Goal: Task Accomplishment & Management: Use online tool/utility

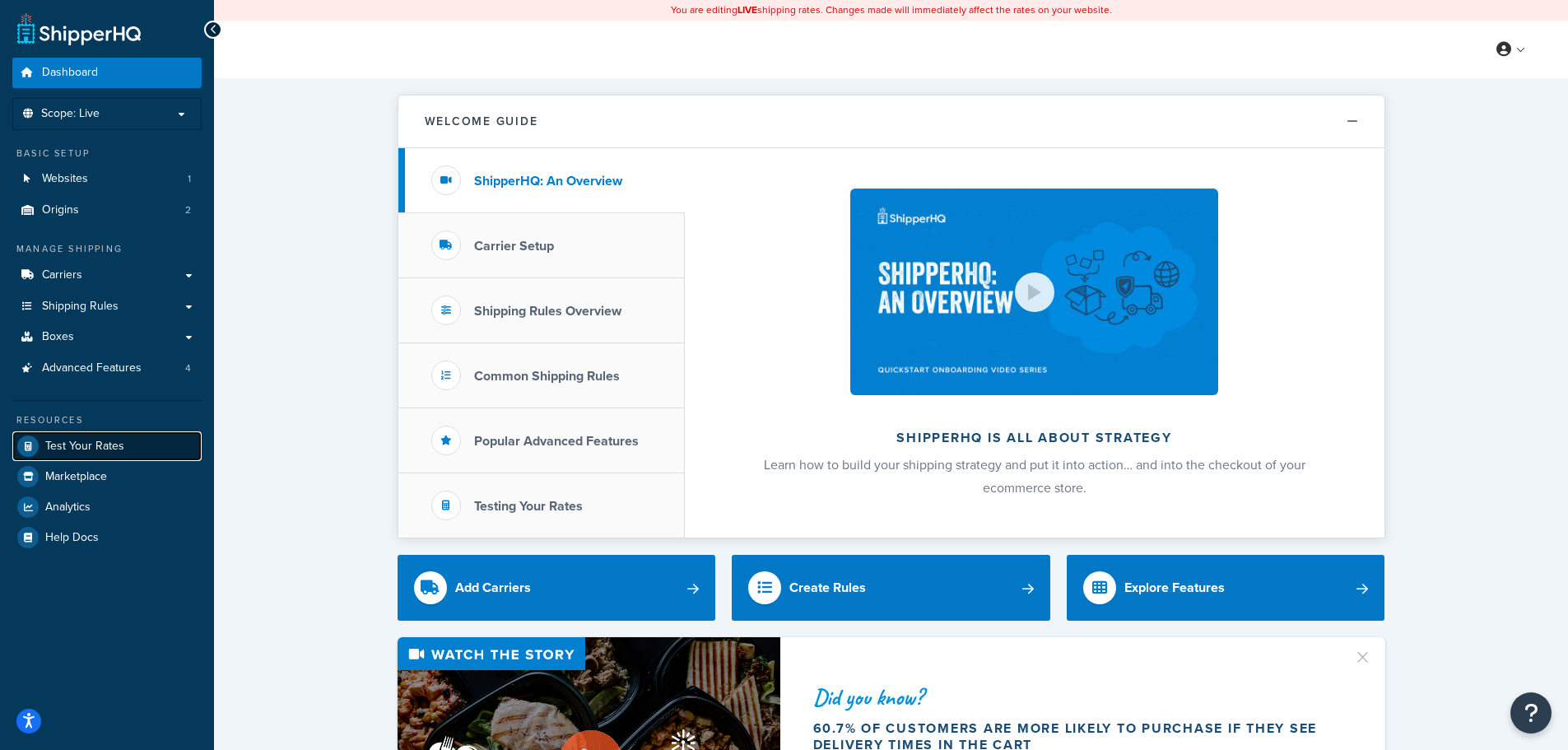
click at [86, 449] on span "Test Your Rates" at bounding box center [85, 446] width 79 height 14
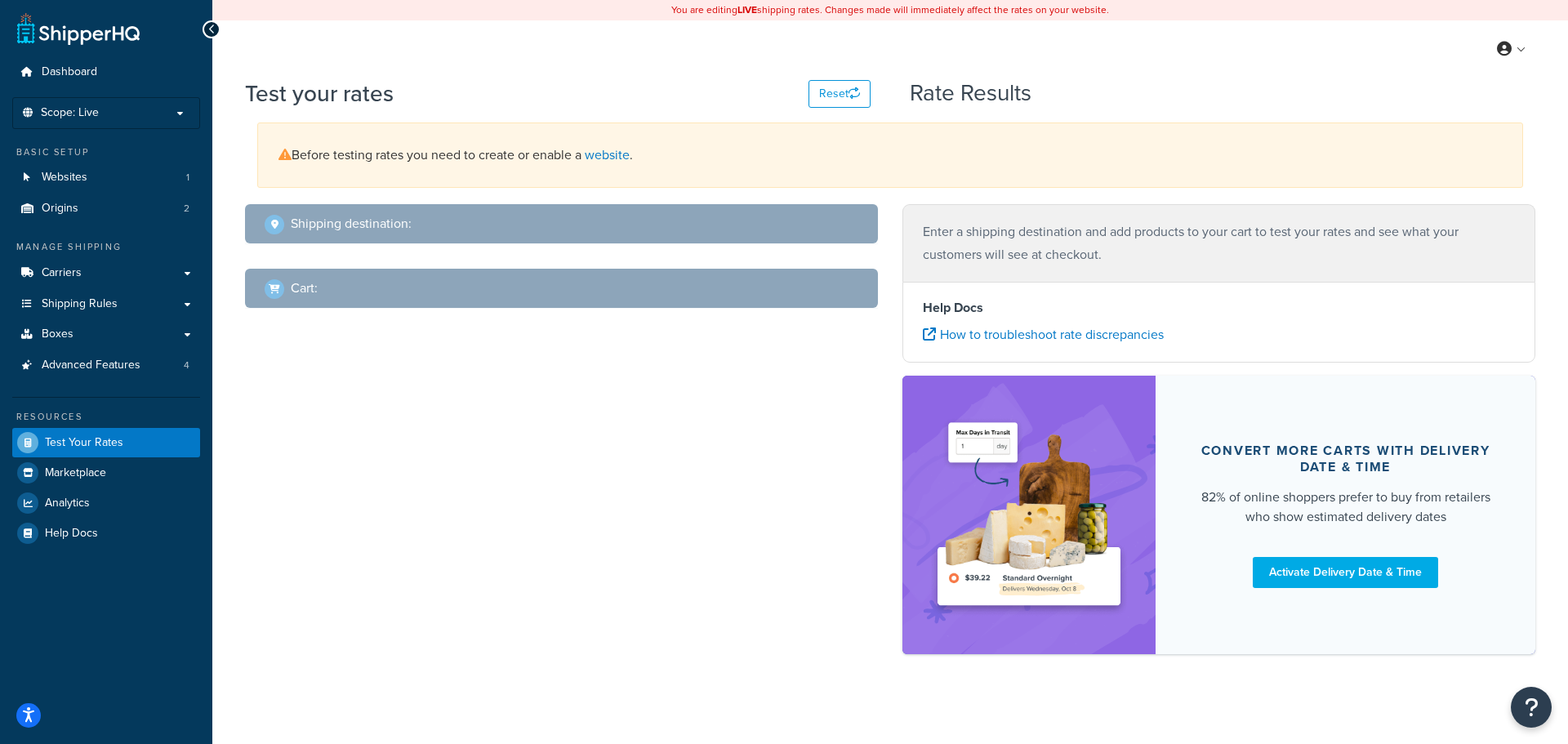
select select "TX"
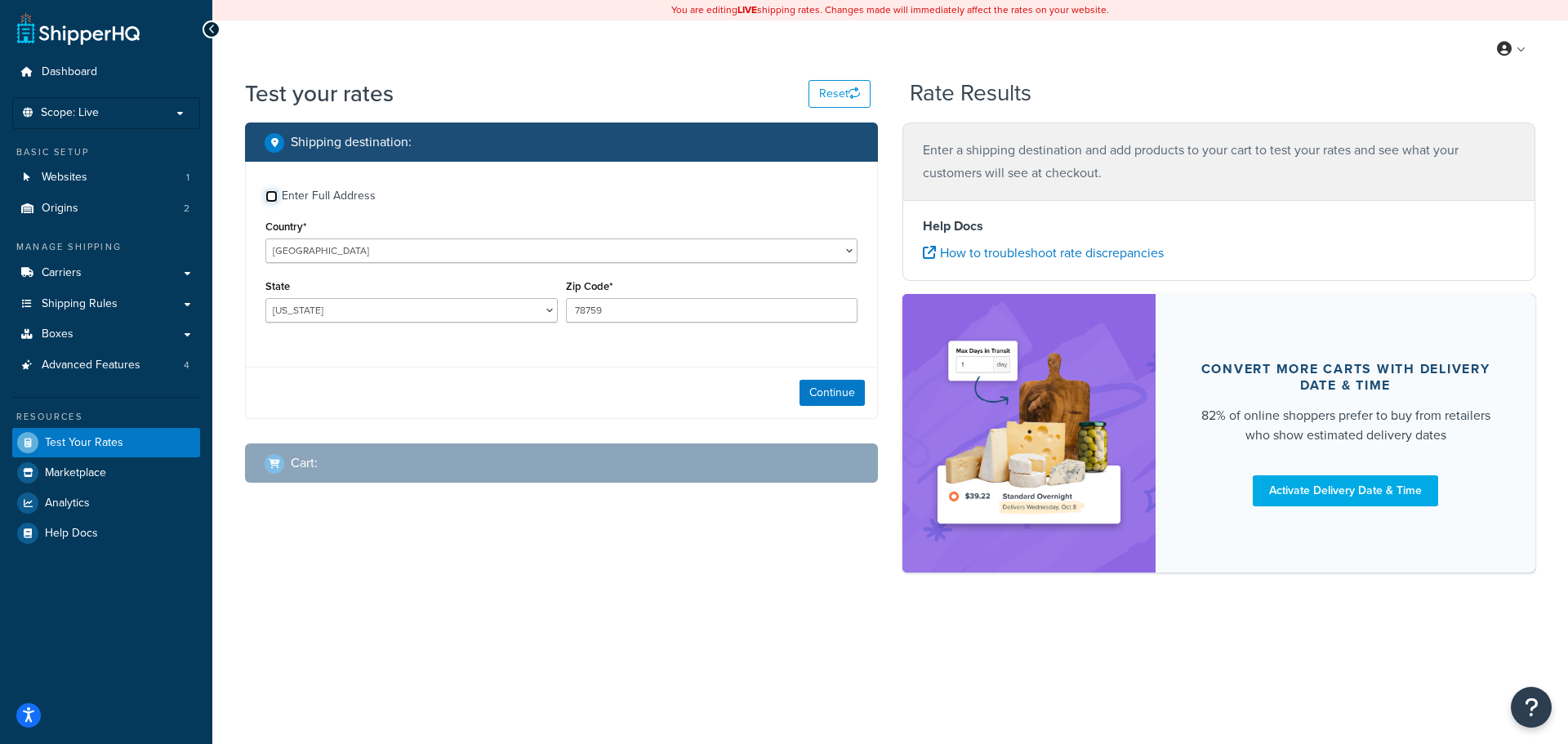
click at [269, 194] on input "Enter Full Address" at bounding box center [271, 196] width 12 height 12
checkbox input "true"
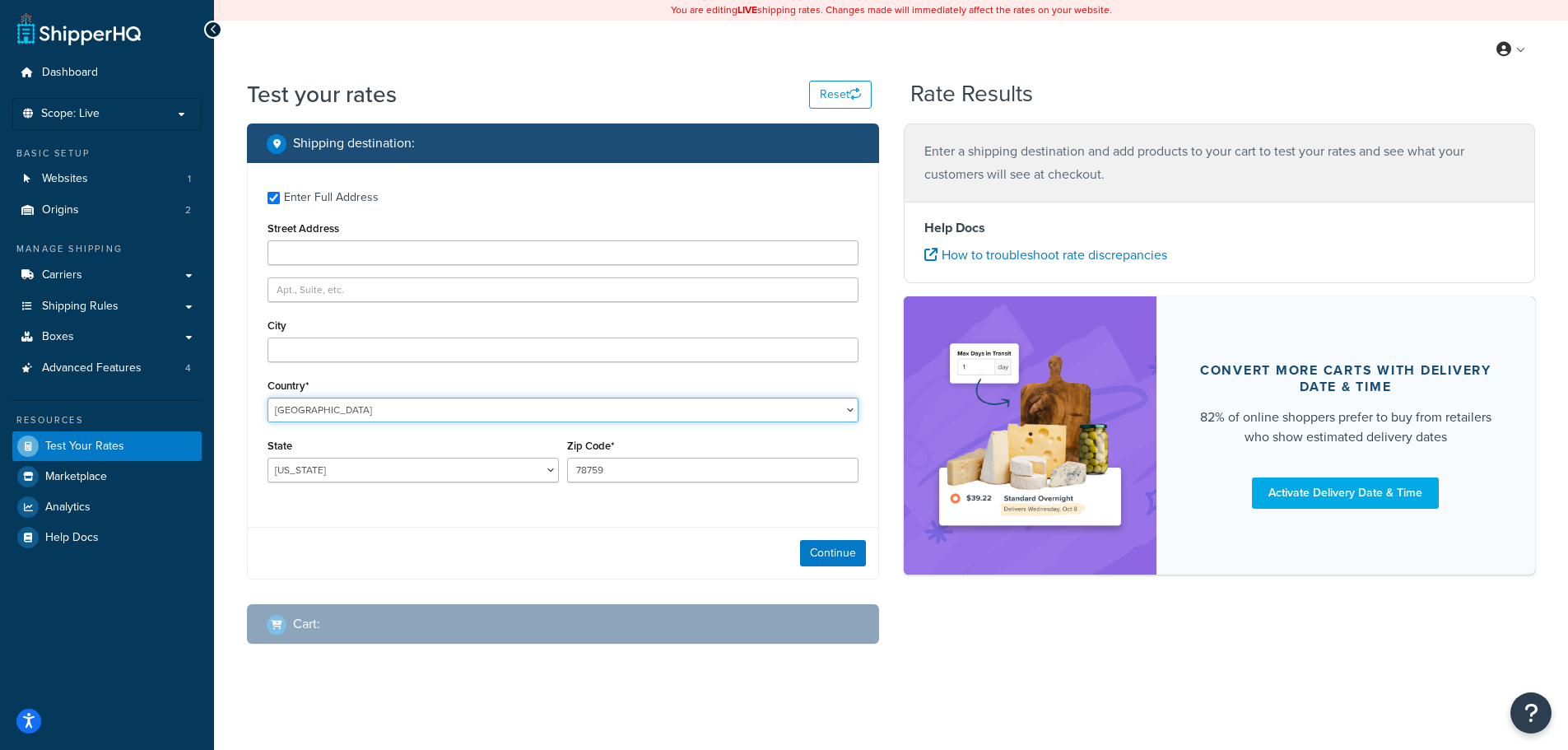
click at [546, 417] on select "United States United Kingdom Afghanistan Åland Islands Albania Algeria American…" at bounding box center [563, 409] width 591 height 25
select select "JP"
click at [267, 397] on select "United States United Kingdom Afghanistan Åland Islands Albania Algeria American…" at bounding box center [563, 409] width 591 height 25
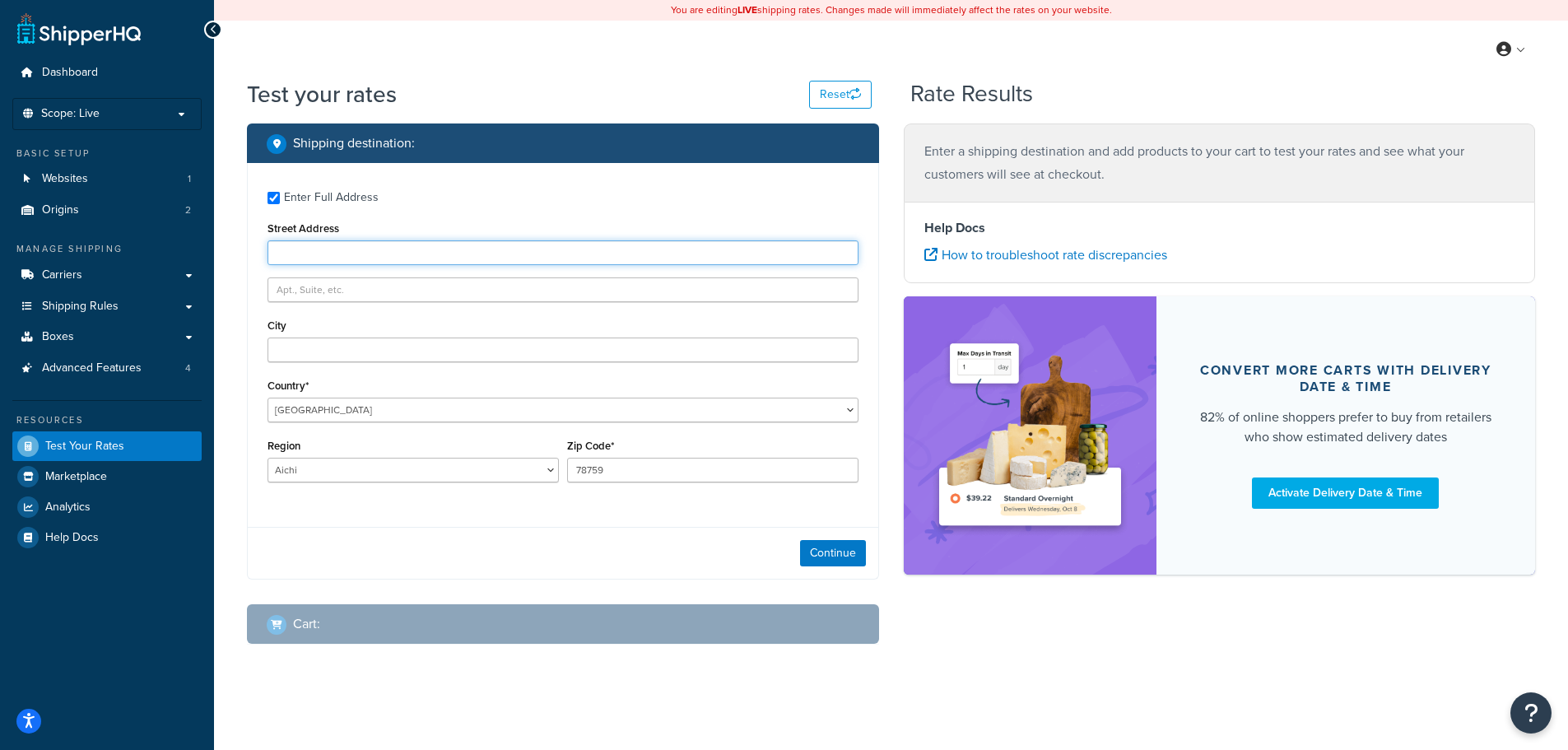
click at [329, 250] on input "Street Address" at bounding box center [563, 253] width 591 height 25
click at [329, 251] on input "Street Address" at bounding box center [563, 253] width 591 height 25
click at [543, 473] on select "Aichi Akita Aomori Chiba Ehime Fukui Fukuoka Fukusima Gifu Gunma Hiroshima Hokk…" at bounding box center [413, 469] width 291 height 25
select select "34"
click at [267, 457] on select "Aichi Akita Aomori Chiba Ehime Fukui Fukuoka Fukusima Gifu Gunma Hiroshima Hokk…" at bounding box center [413, 469] width 291 height 25
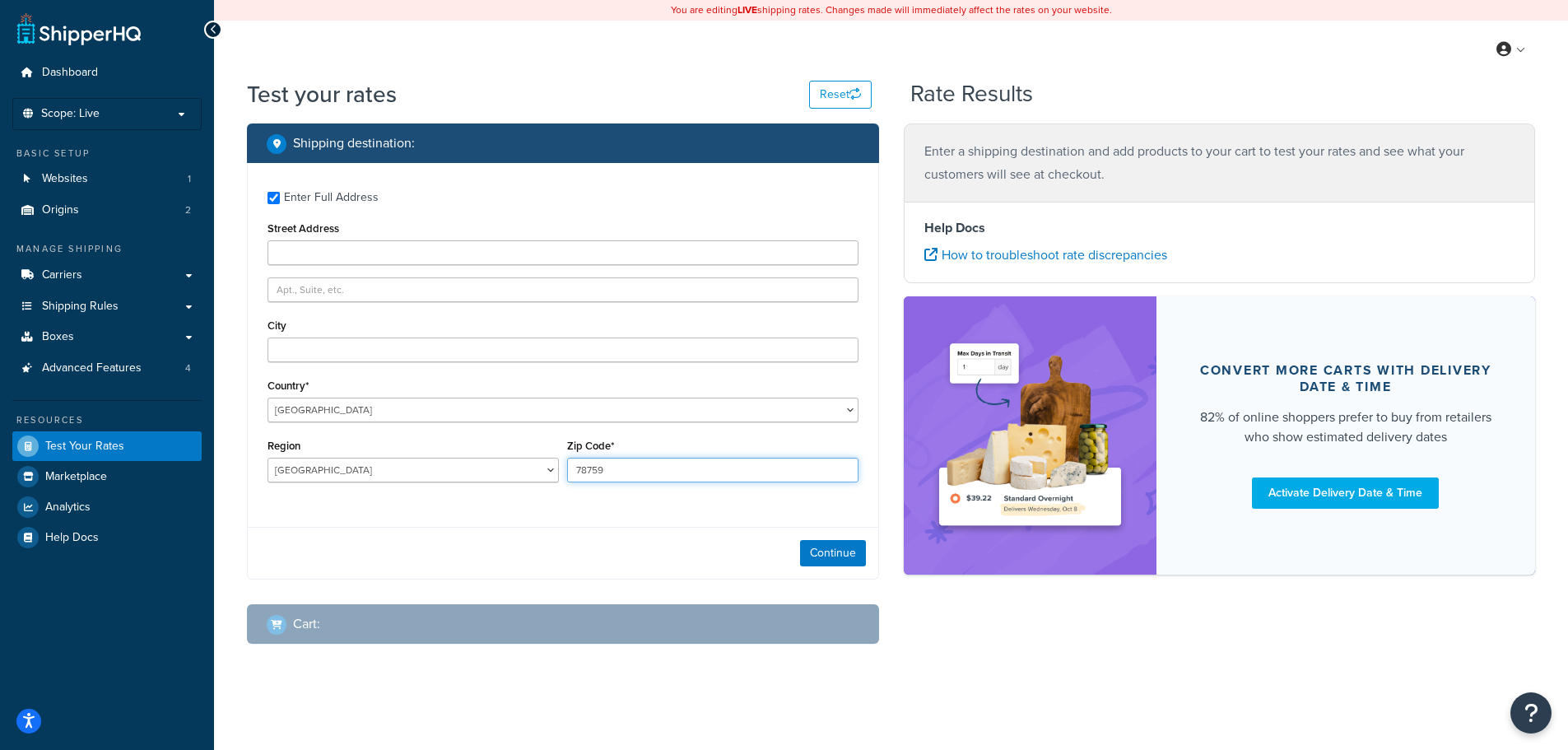
drag, startPoint x: 711, startPoint y: 471, endPoint x: 526, endPoint y: 462, distance: 185.2
click at [526, 462] on div "Region Aichi Akita Aomori Chiba Ehime Fukui Fukuoka Fukusima Gifu Gunma Hiroshi…" at bounding box center [563, 465] width 599 height 60
type input "731-5193"
click at [321, 357] on input "City" at bounding box center [563, 349] width 591 height 25
type input "HIROSHIMA cITY"
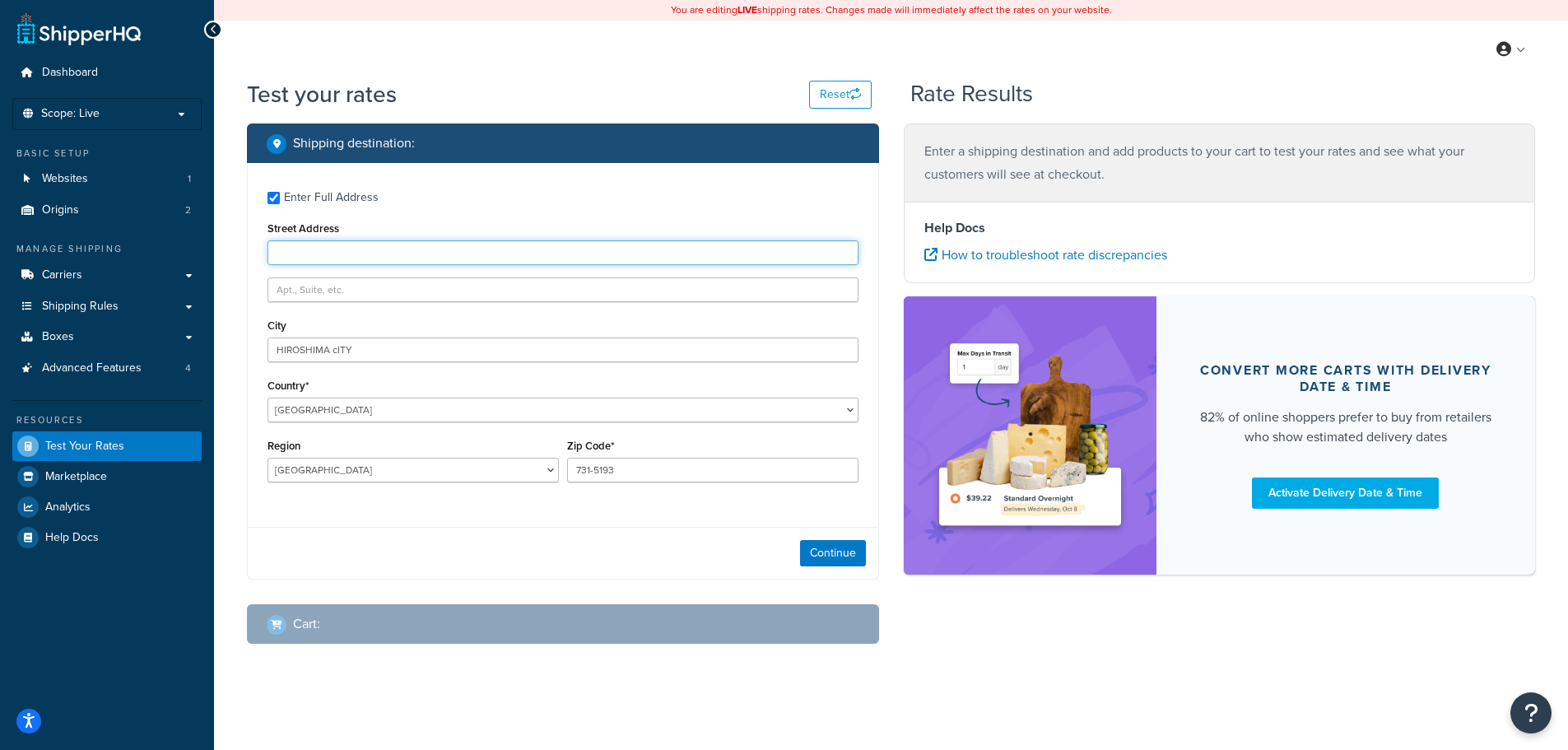
click at [318, 242] on input "Street Address" at bounding box center [563, 253] width 591 height 25
type input "SHIN8-214 2-1-1 MIXAME"
type input "SAEKI-KU"
click at [820, 554] on button "Continue" at bounding box center [832, 553] width 66 height 27
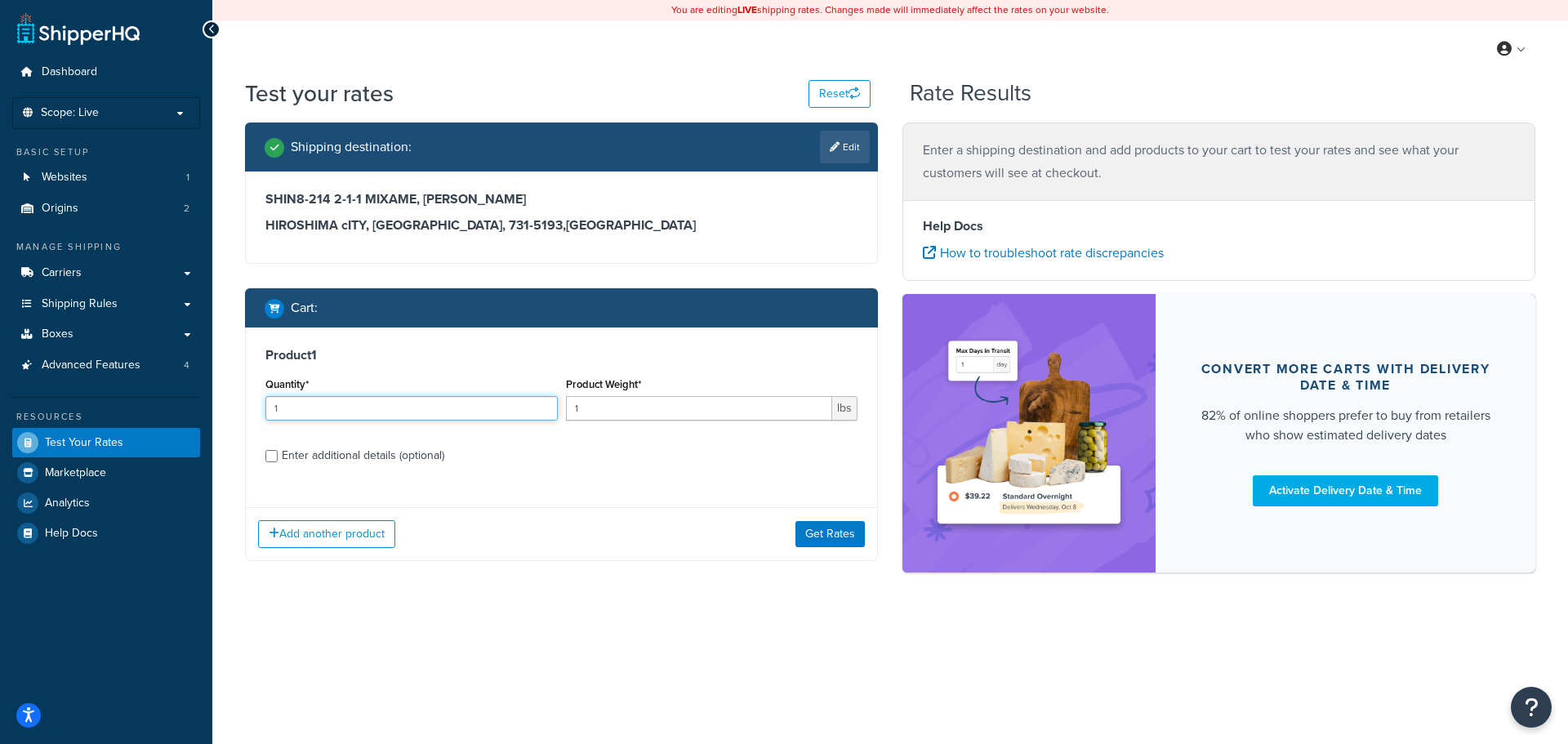
click at [423, 406] on input "1" at bounding box center [411, 408] width 292 height 25
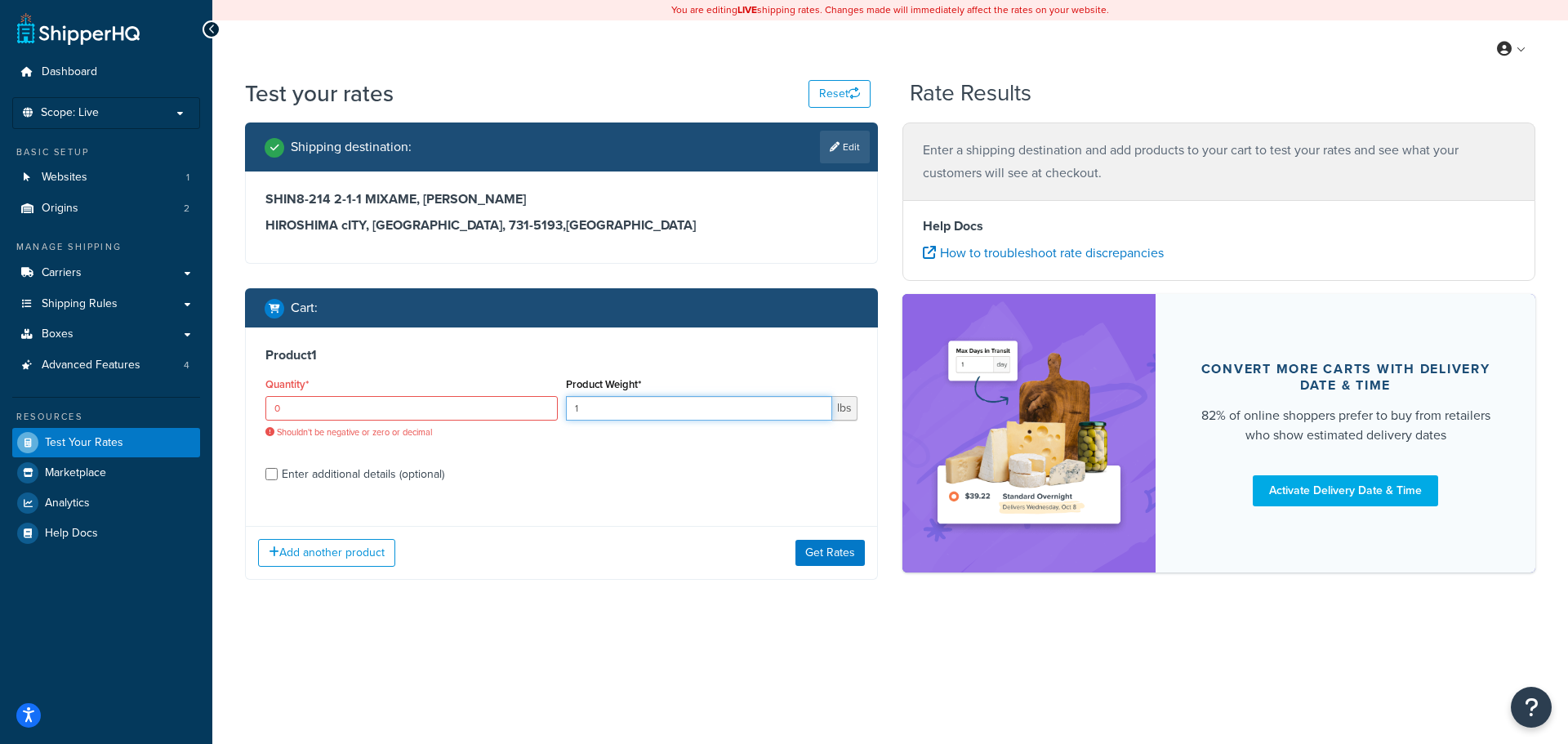
drag, startPoint x: 614, startPoint y: 414, endPoint x: 557, endPoint y: 411, distance: 57.1
click at [557, 411] on div "Quantity* 0 Shouldn't be negative or zero or decimal Product Weight* 1 lbs" at bounding box center [561, 411] width 601 height 77
drag, startPoint x: 487, startPoint y: 386, endPoint x: 231, endPoint y: 409, distance: 257.0
click at [230, 409] on div "Test your rates Reset Rate Results Shipping destination : Edit SHIN8-214 2-1-1 …" at bounding box center [890, 361] width 1356 height 567
drag, startPoint x: 302, startPoint y: 404, endPoint x: 241, endPoint y: 406, distance: 61.0
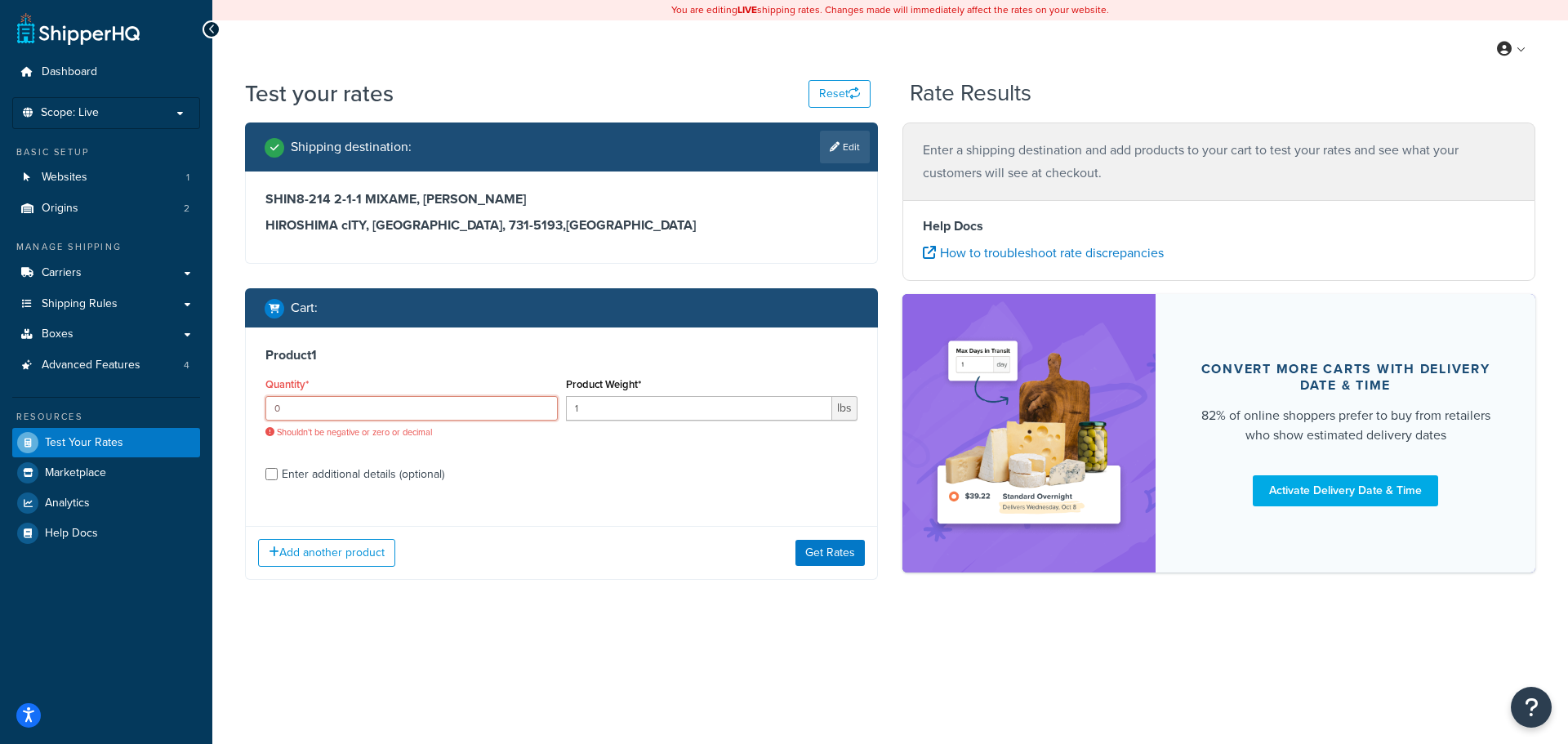
click at [254, 405] on div "Product 1 Quantity* 0 Shouldn't be negative or zero or decimal Product Weight* …" at bounding box center [561, 420] width 631 height 185
type input "1"
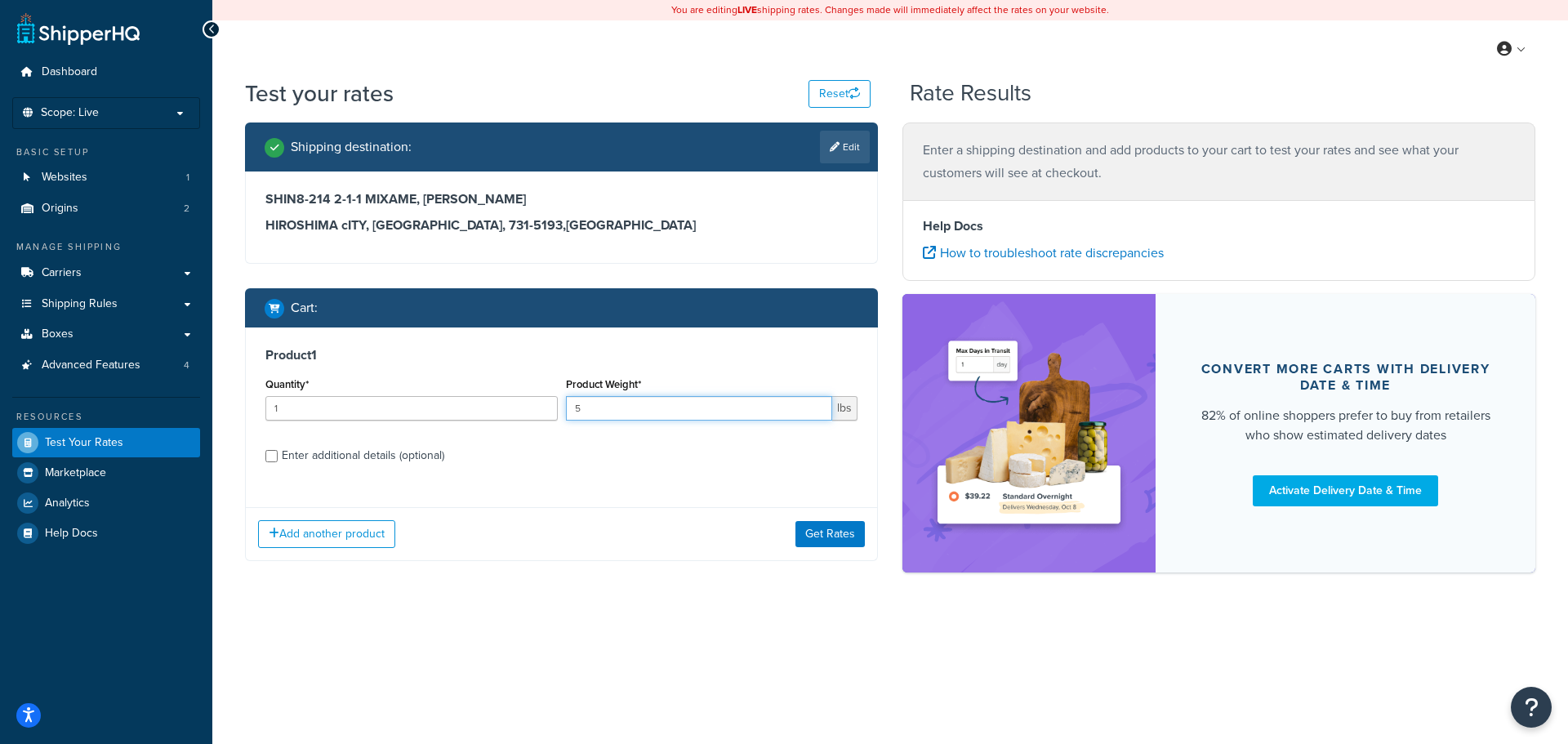
type input "5"
click at [331, 537] on button "Add another product" at bounding box center [326, 533] width 137 height 28
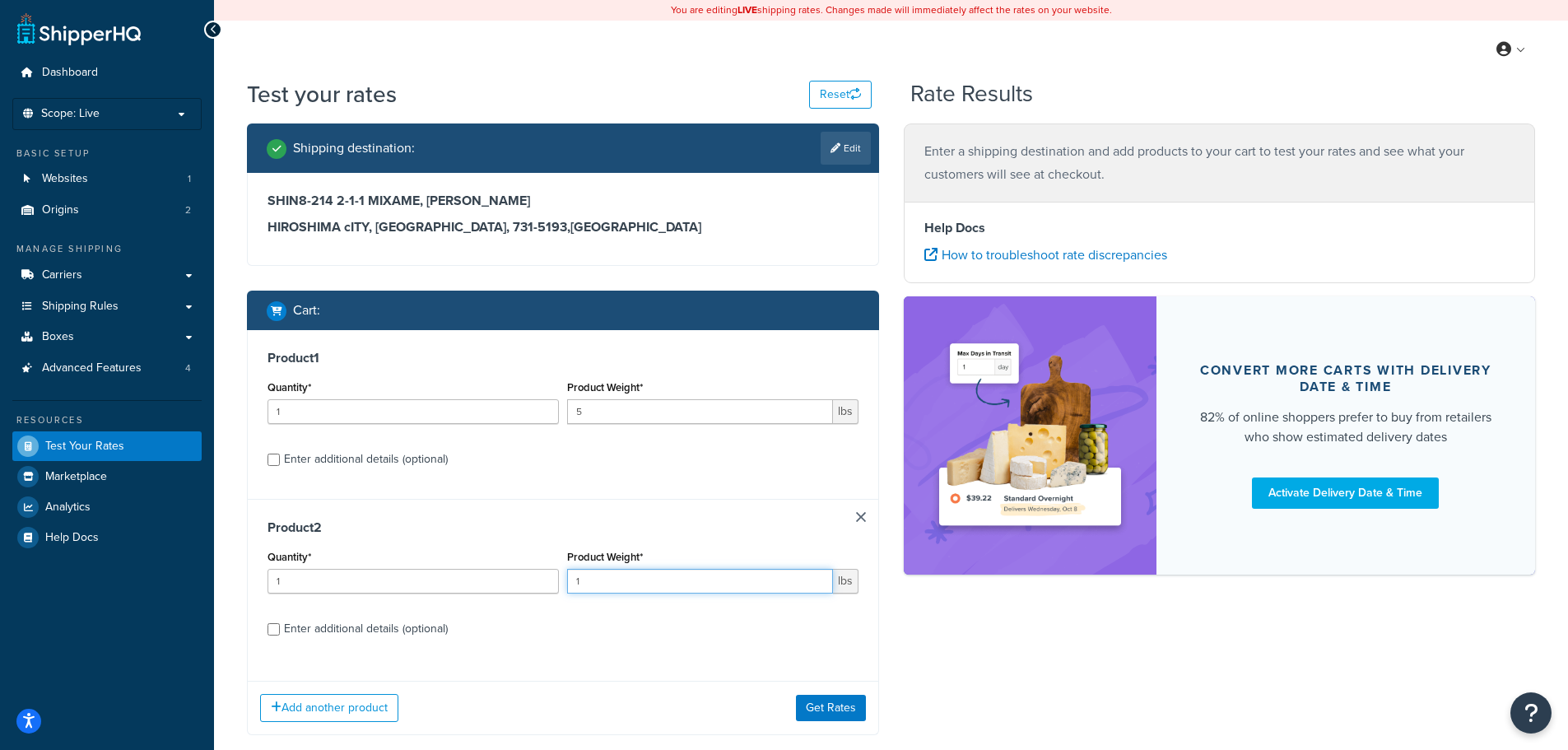
drag, startPoint x: 573, startPoint y: 586, endPoint x: 557, endPoint y: 586, distance: 16.0
click at [557, 586] on div "Quantity* 1 Product Weight* 1 lbs" at bounding box center [563, 575] width 599 height 60
type input "5"
click at [844, 709] on button "Get Rates" at bounding box center [832, 707] width 70 height 27
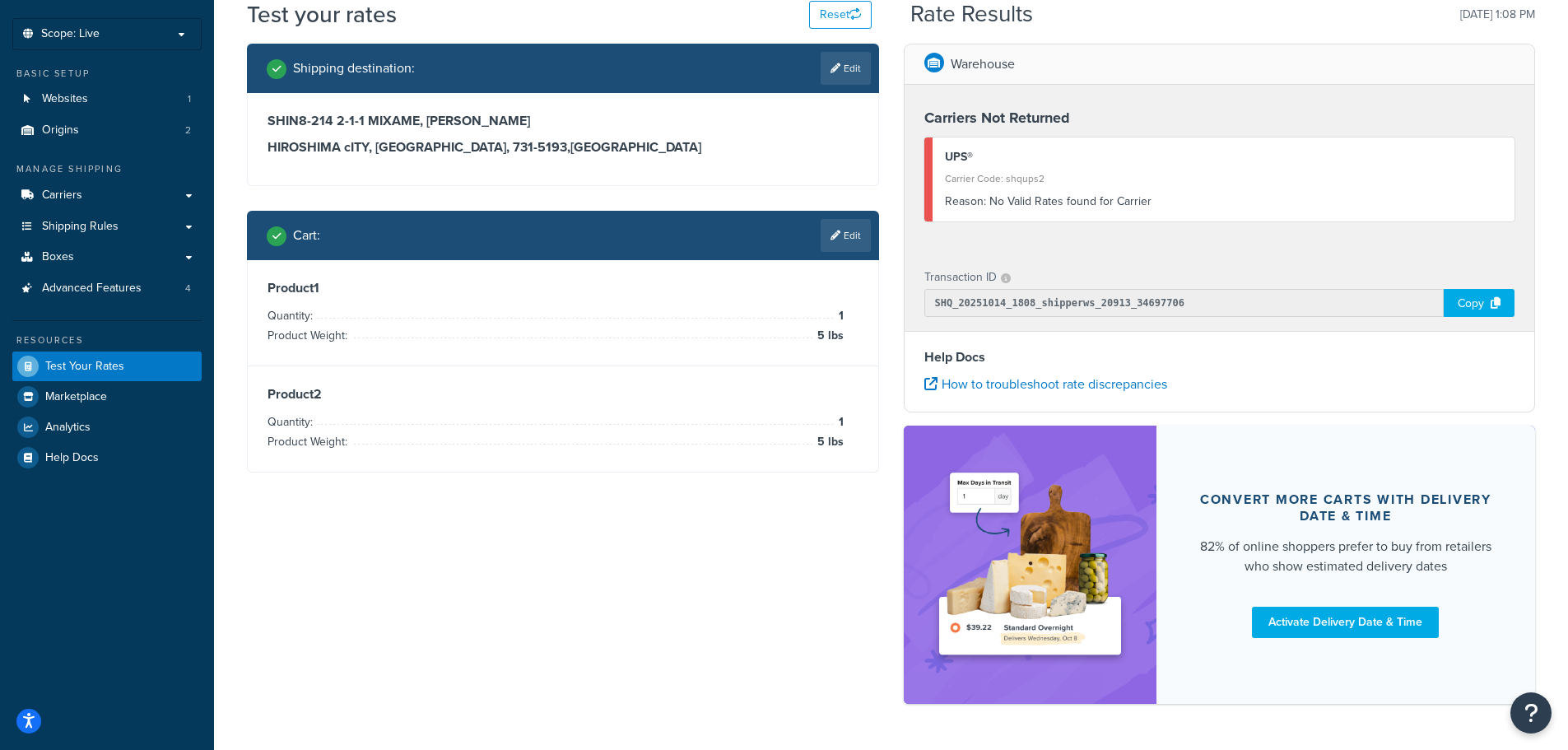
scroll to position [51, 0]
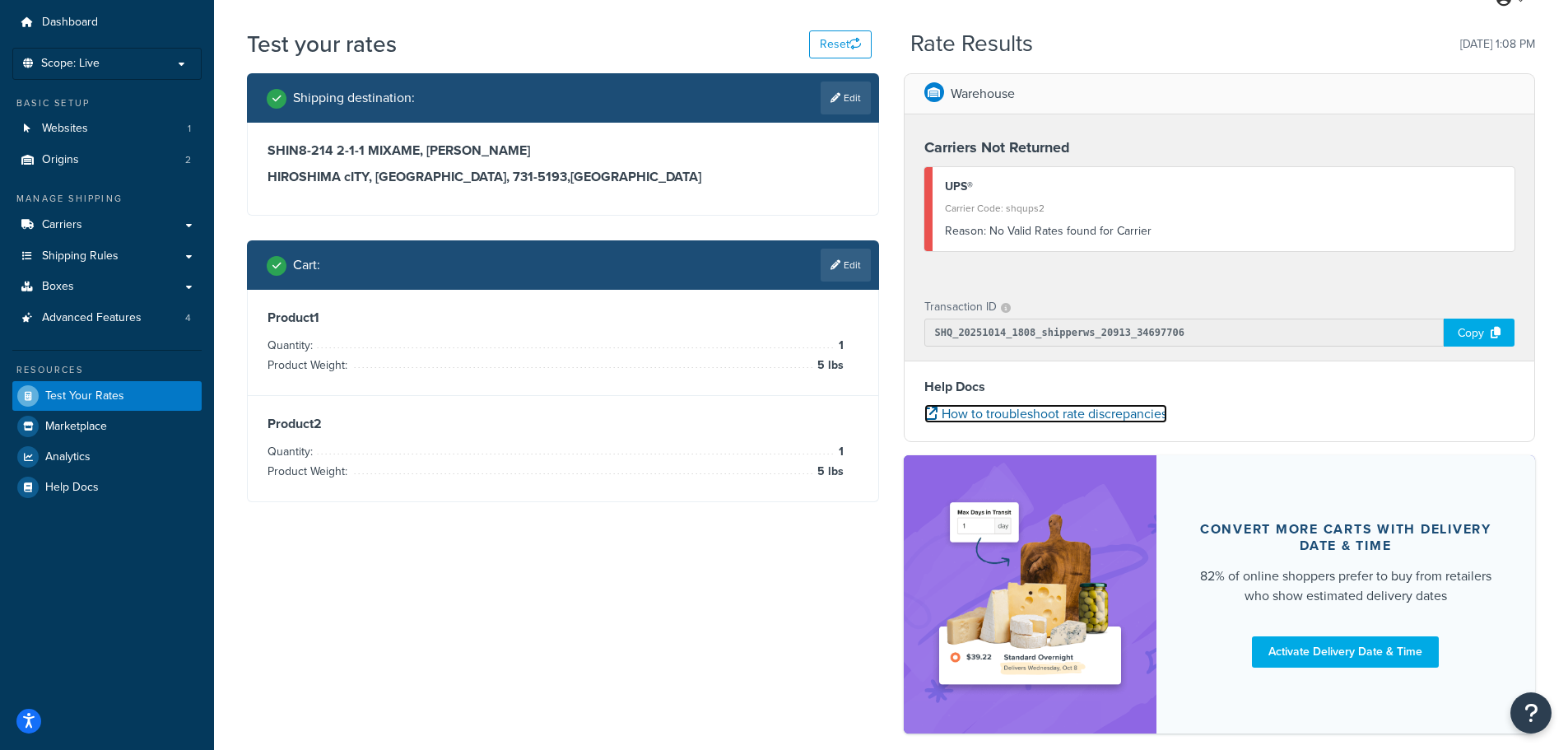
click at [985, 411] on link "How to troubleshoot rate discrepancies" at bounding box center [1046, 414] width 243 height 19
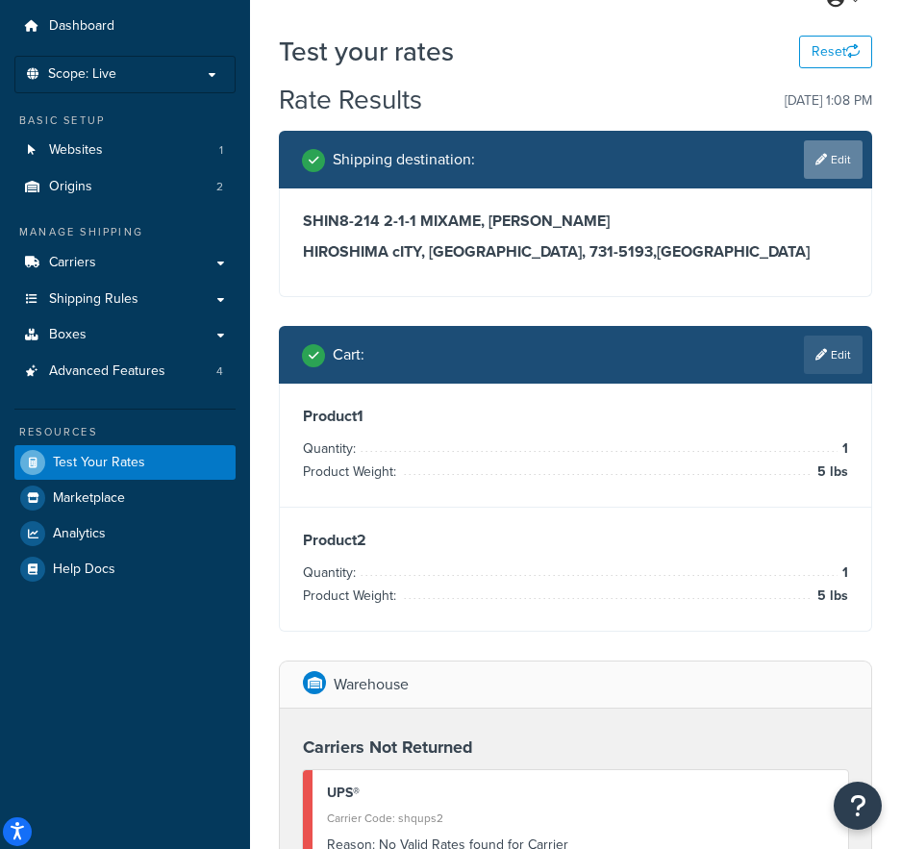
click at [827, 153] on link "Edit" at bounding box center [833, 159] width 59 height 38
select select "JP"
select select "34"
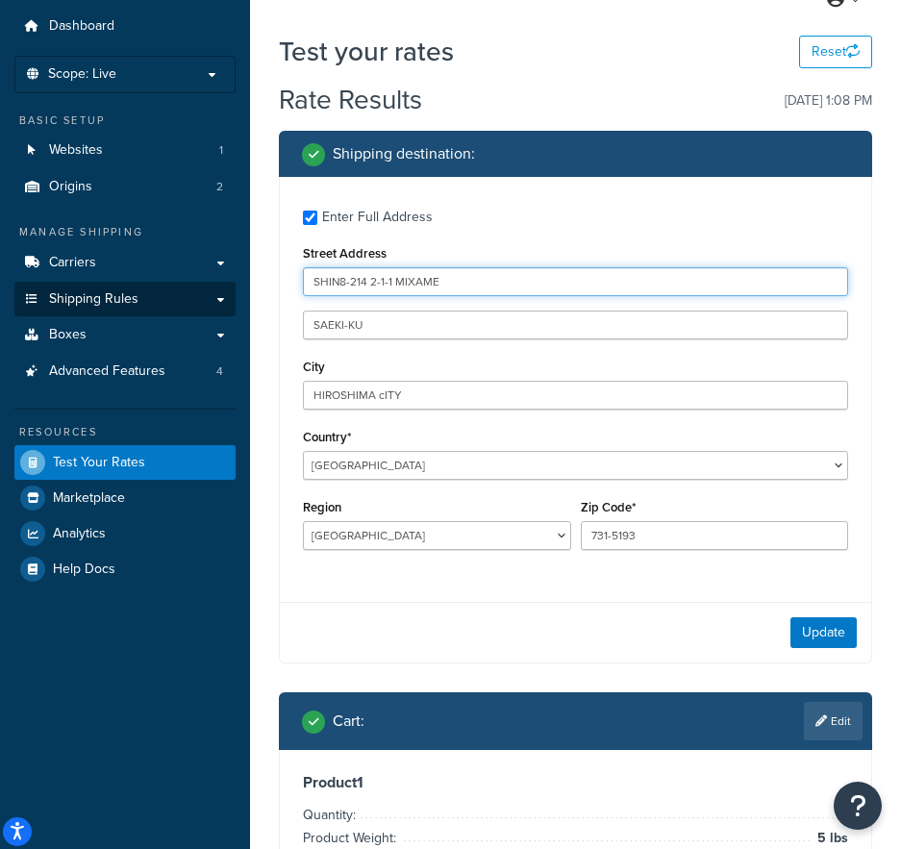
drag, startPoint x: 368, startPoint y: 281, endPoint x: 221, endPoint y: 282, distance: 147.1
click at [355, 281] on input "2-1-1 MIXAME" at bounding box center [575, 281] width 545 height 29
type input "2-1-1 MIXAKE"
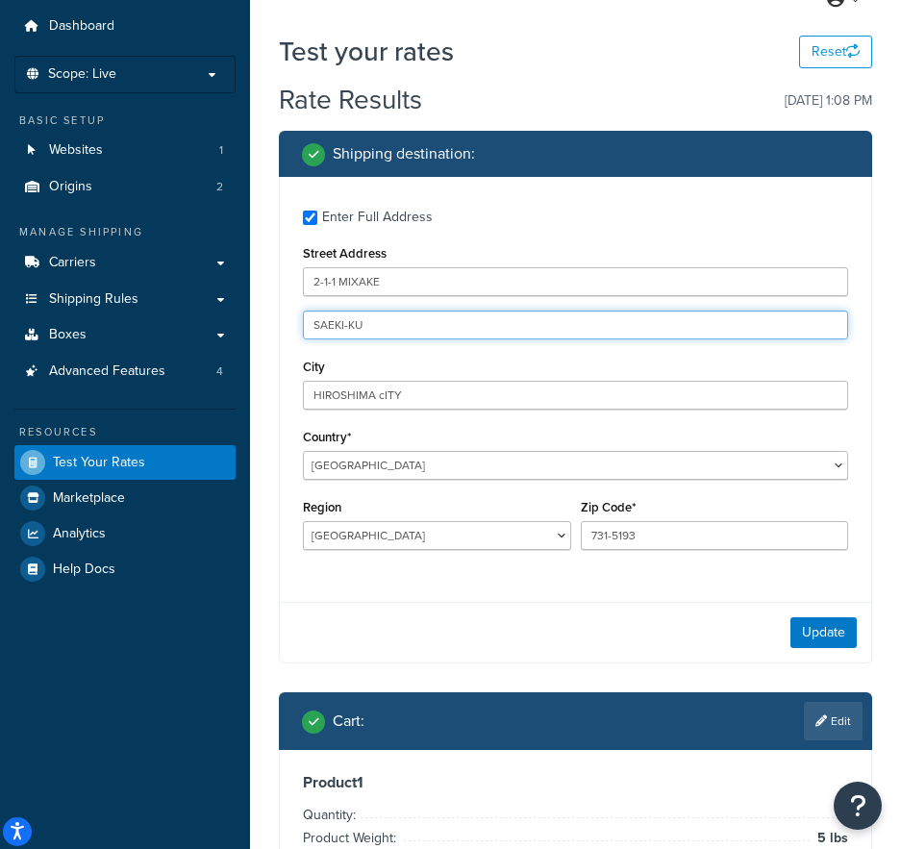
click at [398, 323] on input "SAEKI-KU" at bounding box center [575, 324] width 545 height 29
click at [310, 326] on input "SAEKI-KU" at bounding box center [575, 324] width 545 height 29
type input "sHIN8-214 SAEKI-KU"
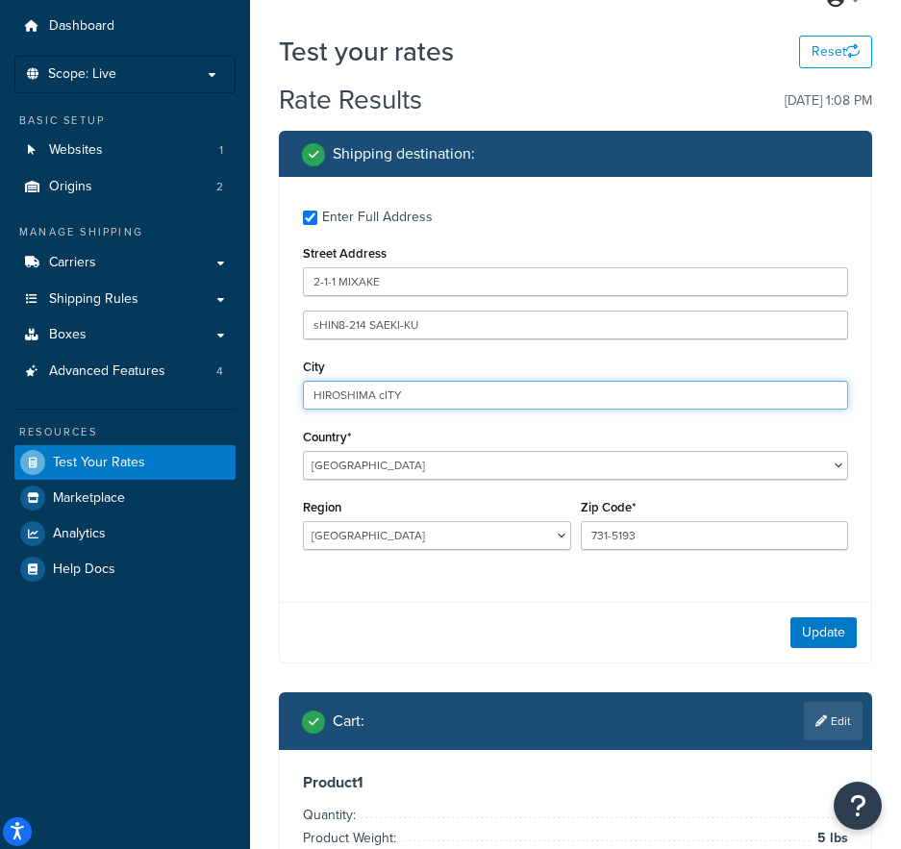
drag, startPoint x: 424, startPoint y: 395, endPoint x: 378, endPoint y: 397, distance: 46.2
click at [378, 397] on input "HIROSHIMA cITY" at bounding box center [575, 395] width 545 height 29
click at [581, 397] on input "HIROSHIMA" at bounding box center [575, 395] width 545 height 29
type input "HIROSHIMA"
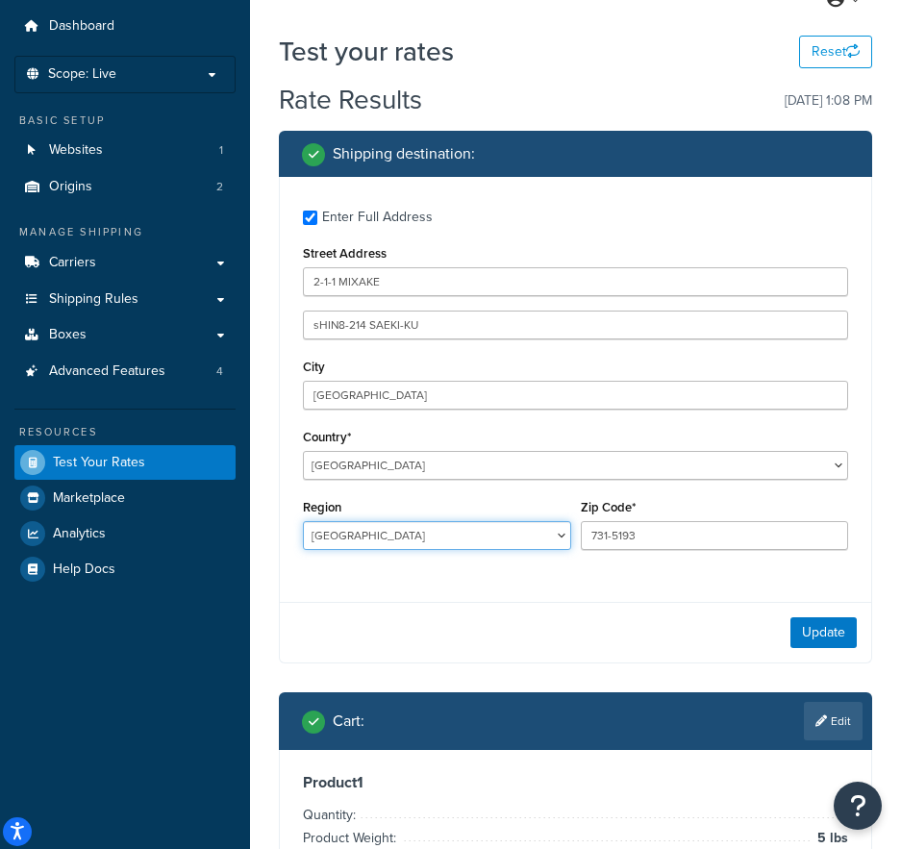
drag, startPoint x: 482, startPoint y: 543, endPoint x: 512, endPoint y: 539, distance: 31.0
click at [484, 542] on select "Aichi Akita Aomori Chiba Ehime Fukui Fukuoka Fukusima Gifu Gunma Hiroshima Hokk…" at bounding box center [437, 535] width 268 height 29
click at [771, 219] on label "Enter Full Address" at bounding box center [585, 215] width 526 height 31
click at [317, 219] on input "Enter Full Address" at bounding box center [310, 218] width 14 height 14
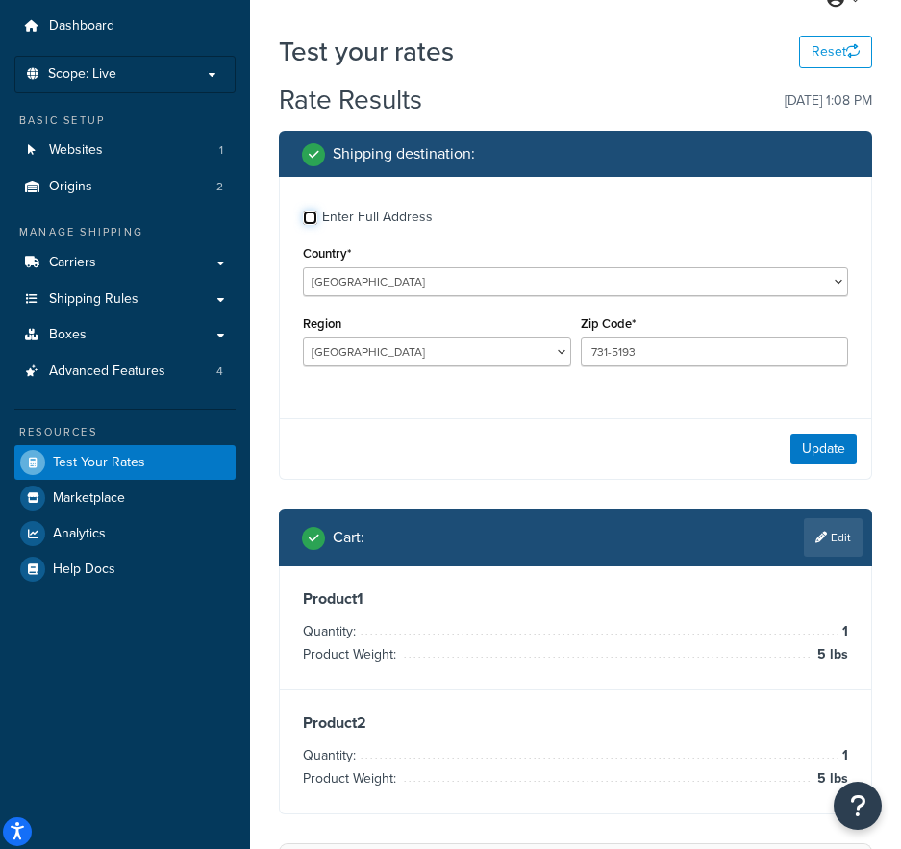
click at [308, 212] on input "Enter Full Address" at bounding box center [310, 218] width 14 height 14
checkbox input "true"
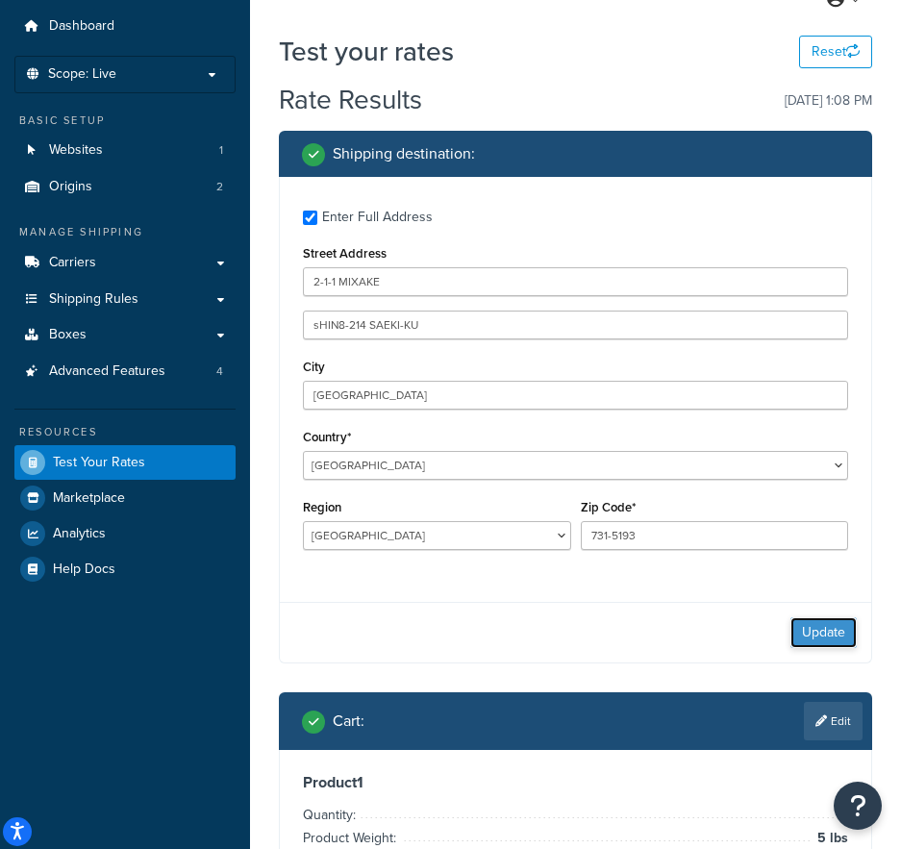
click at [810, 627] on button "Update" at bounding box center [823, 632] width 66 height 31
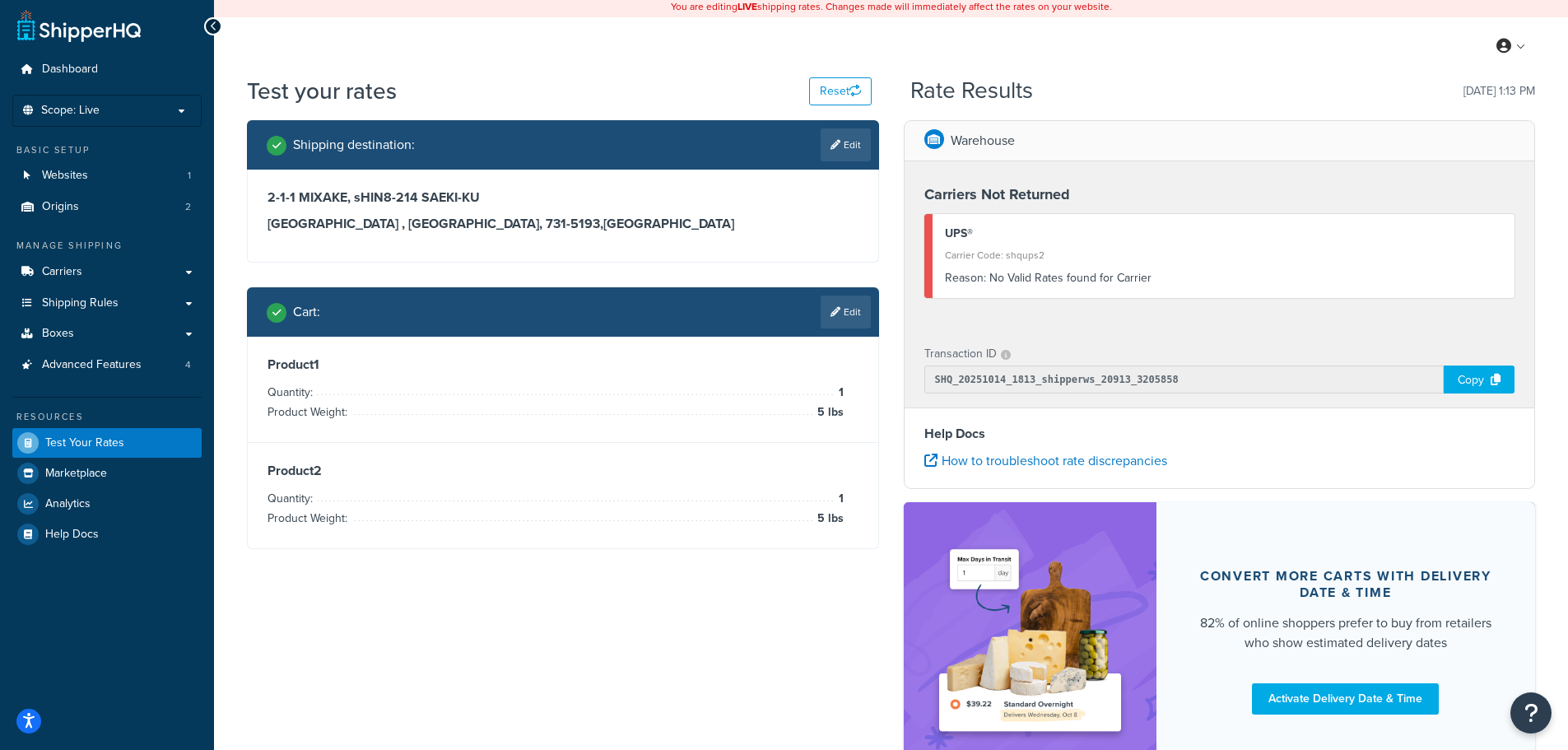
scroll to position [0, 0]
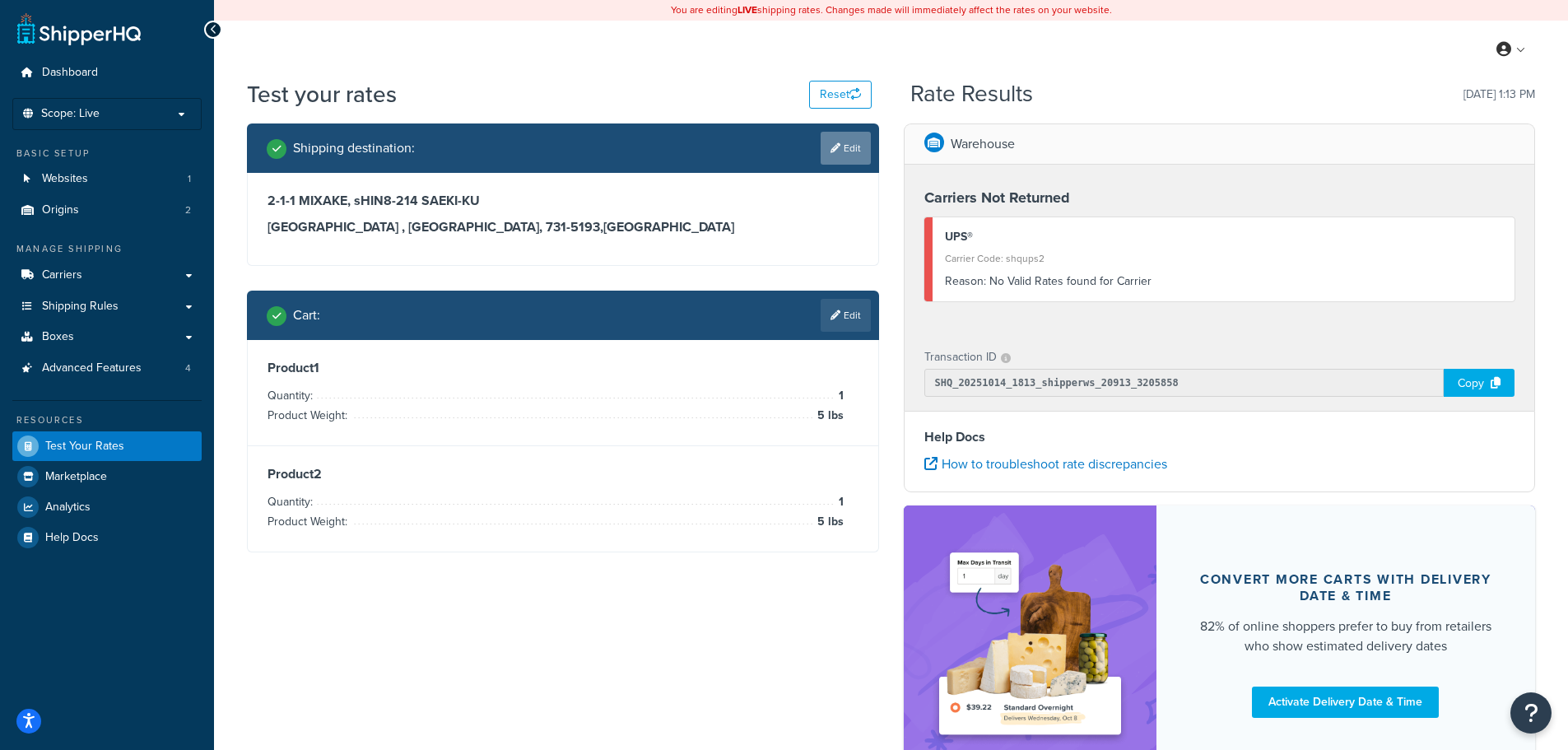
click at [845, 144] on link "Edit" at bounding box center [845, 148] width 51 height 33
select select "JP"
select select "34"
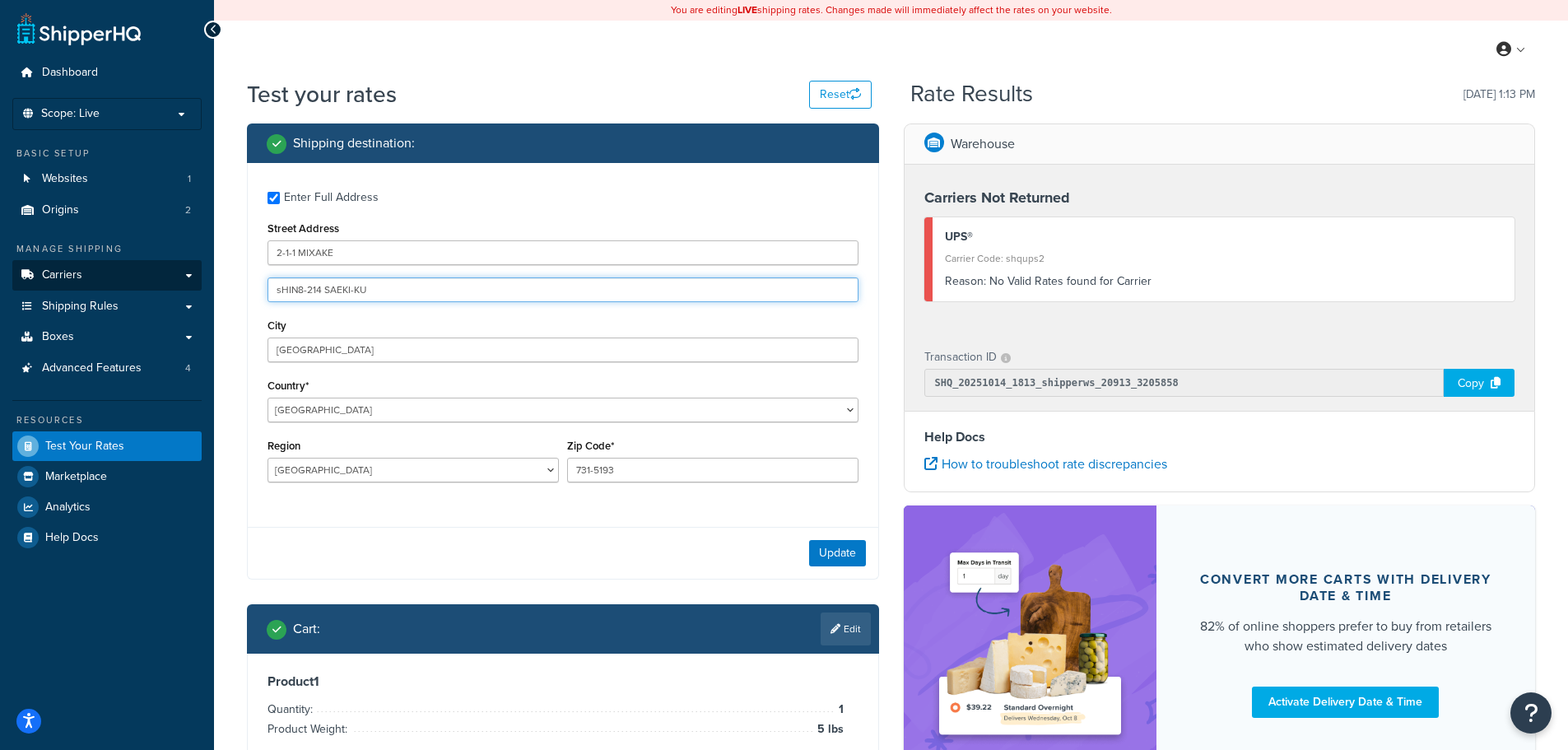
drag, startPoint x: 397, startPoint y: 283, endPoint x: 140, endPoint y: 285, distance: 257.0
click at [146, 294] on div "Dashboard Scope: Live Basic Setup Websites 1 Origins 2 Manage Shipping Carriers…" at bounding box center [784, 486] width 1568 height 973
type input "SAEKI-KU"
click at [849, 551] on button "Update" at bounding box center [838, 553] width 57 height 27
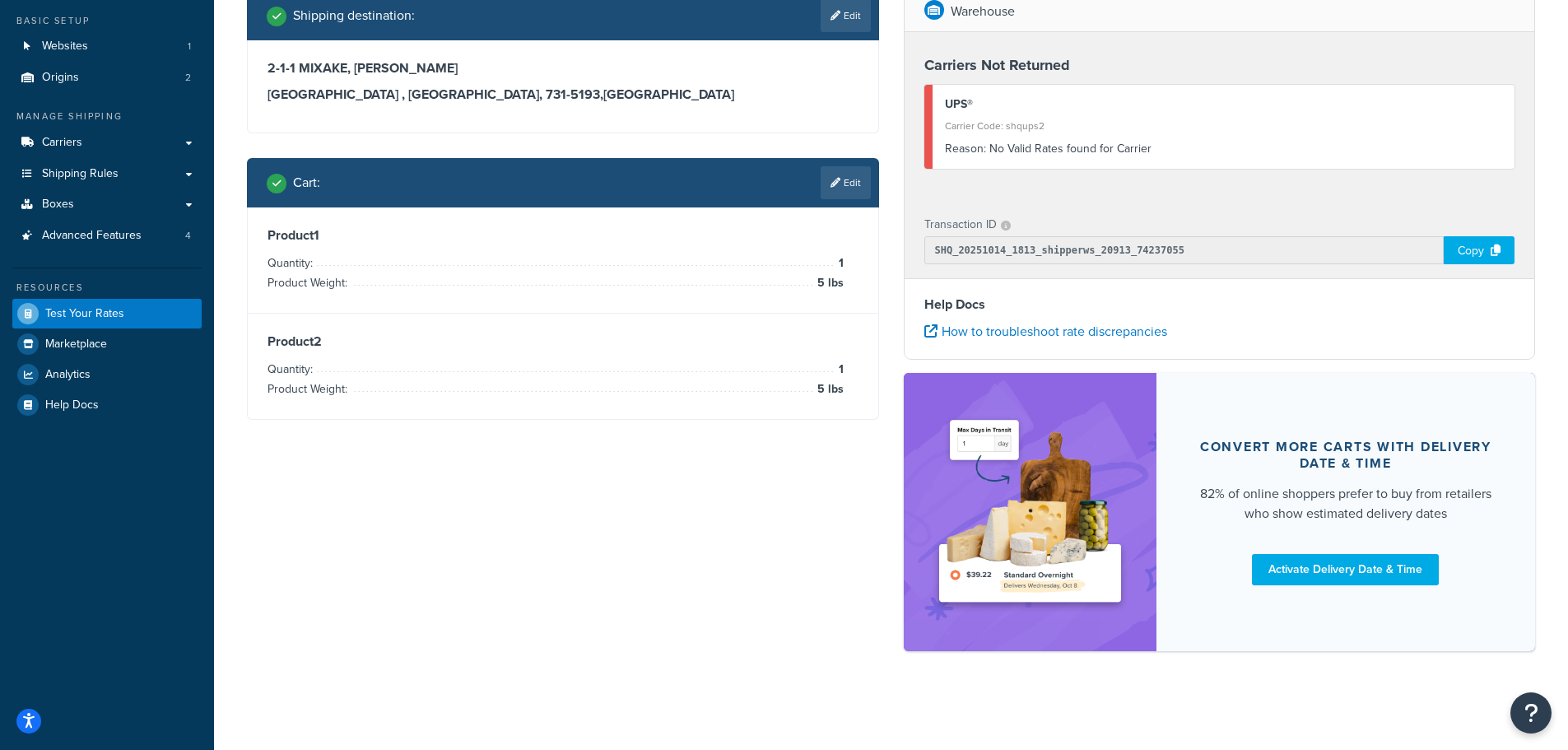
scroll to position [51, 0]
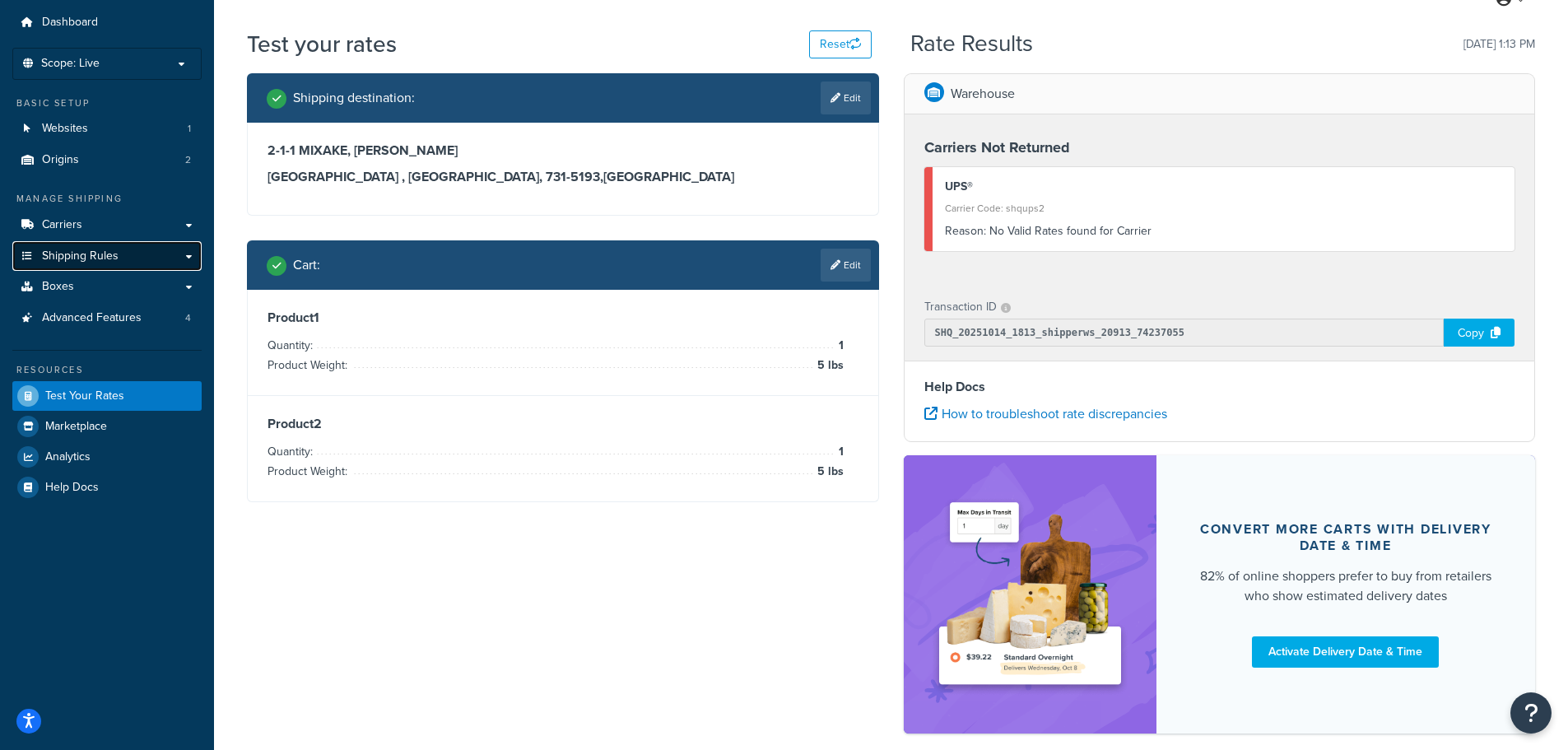
click at [104, 250] on span "Shipping Rules" at bounding box center [80, 256] width 76 height 14
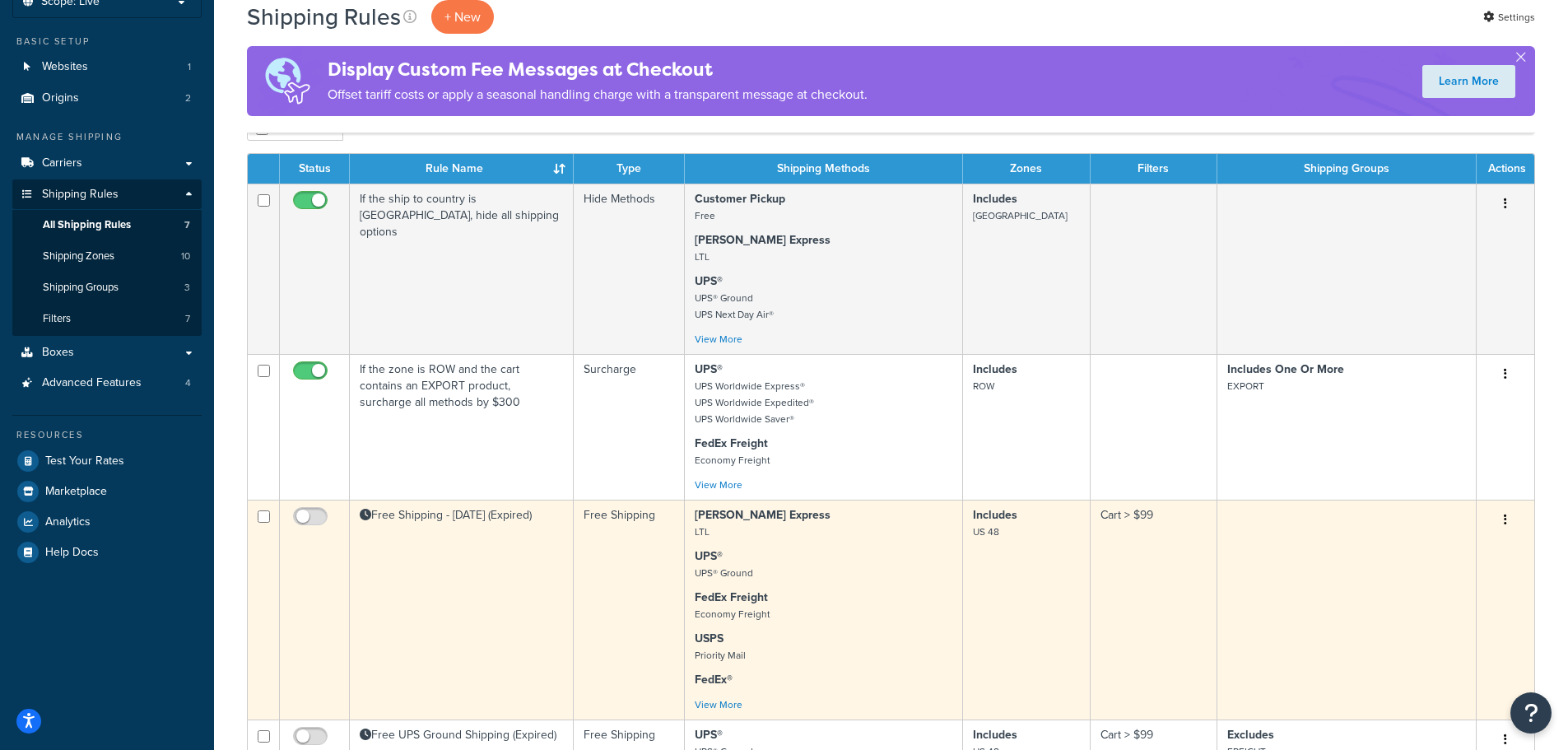
scroll to position [82, 0]
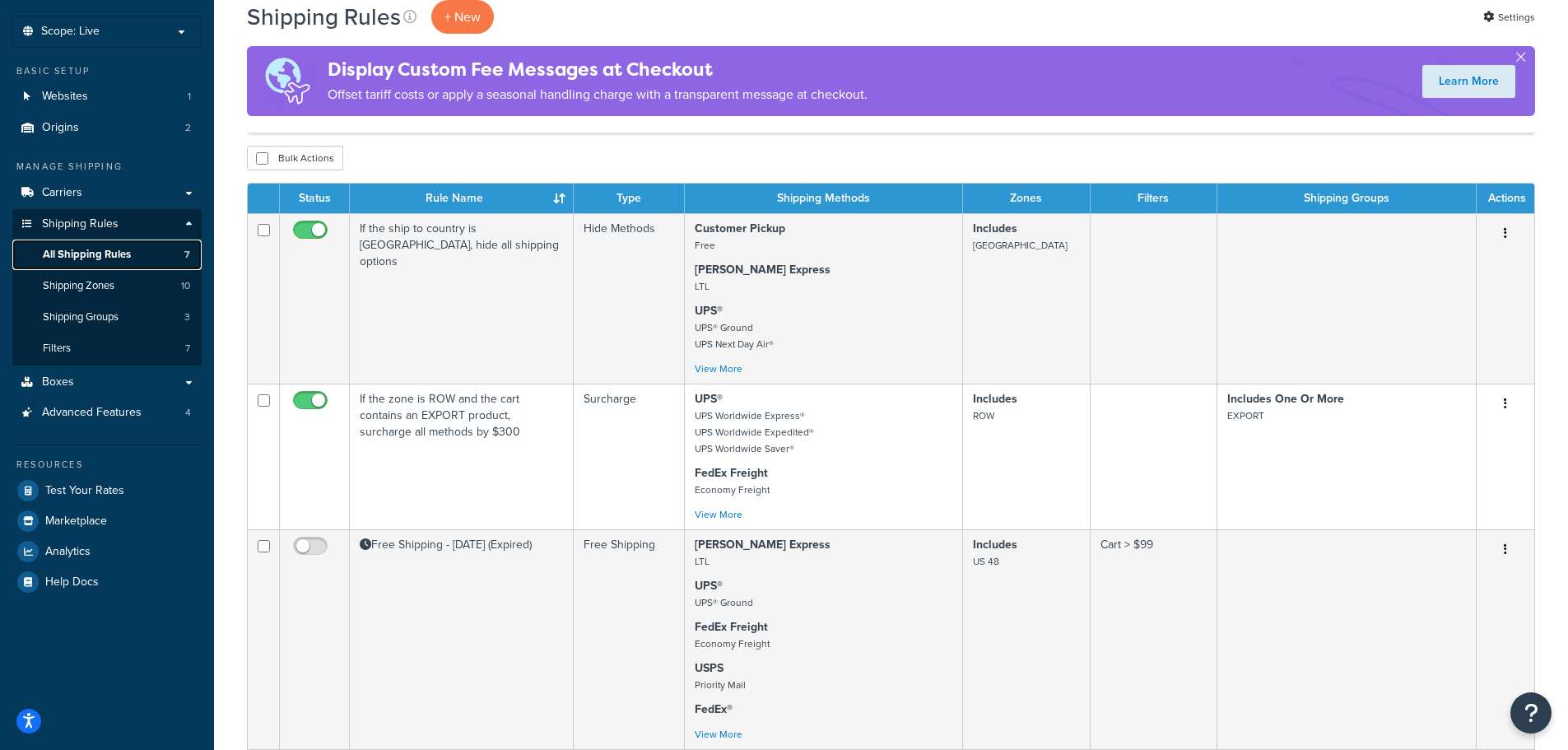
click at [124, 248] on span "All Shipping Rules" at bounding box center [86, 254] width 88 height 14
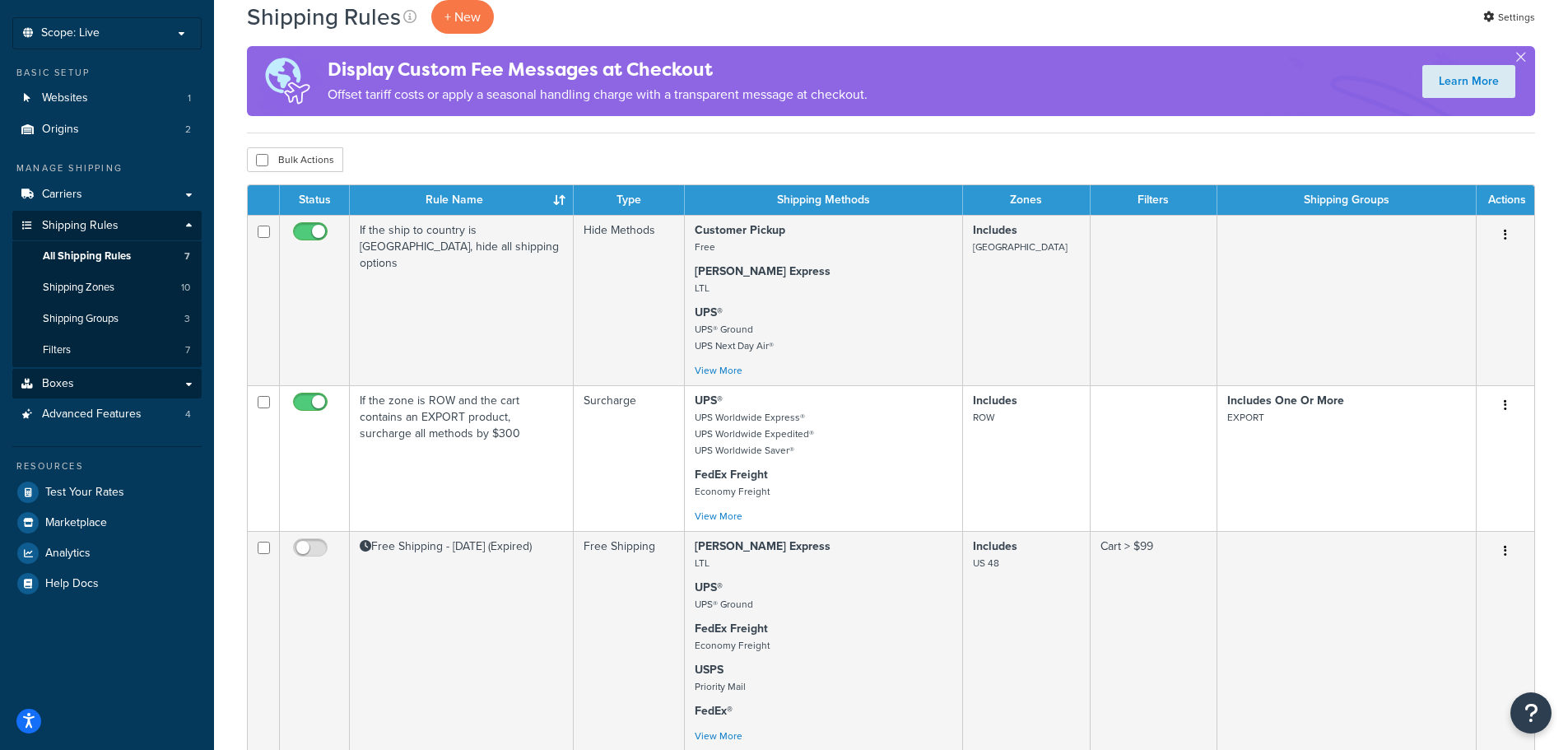
scroll to position [63, 0]
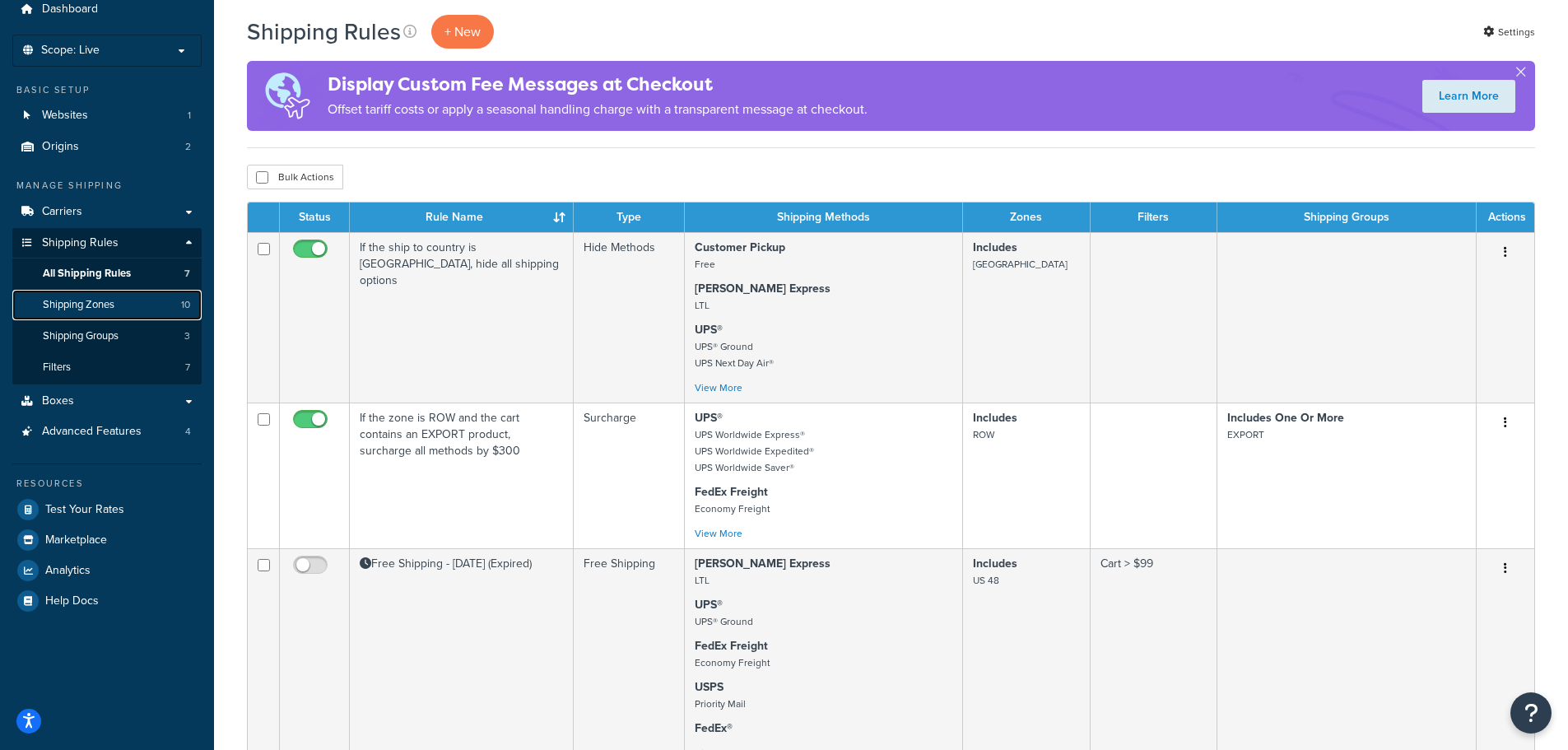
click at [92, 303] on span "Shipping Zones" at bounding box center [79, 305] width 72 height 14
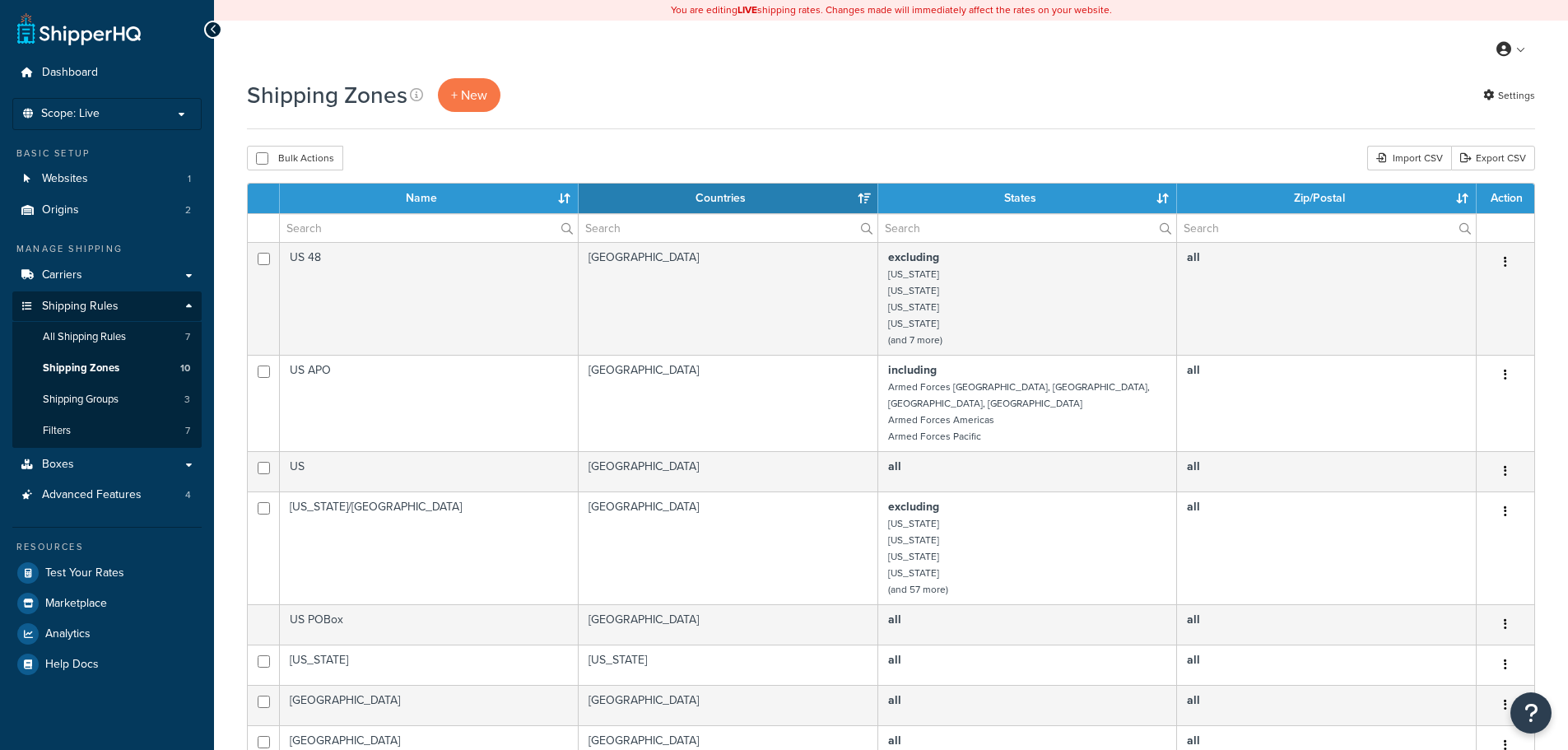
select select "15"
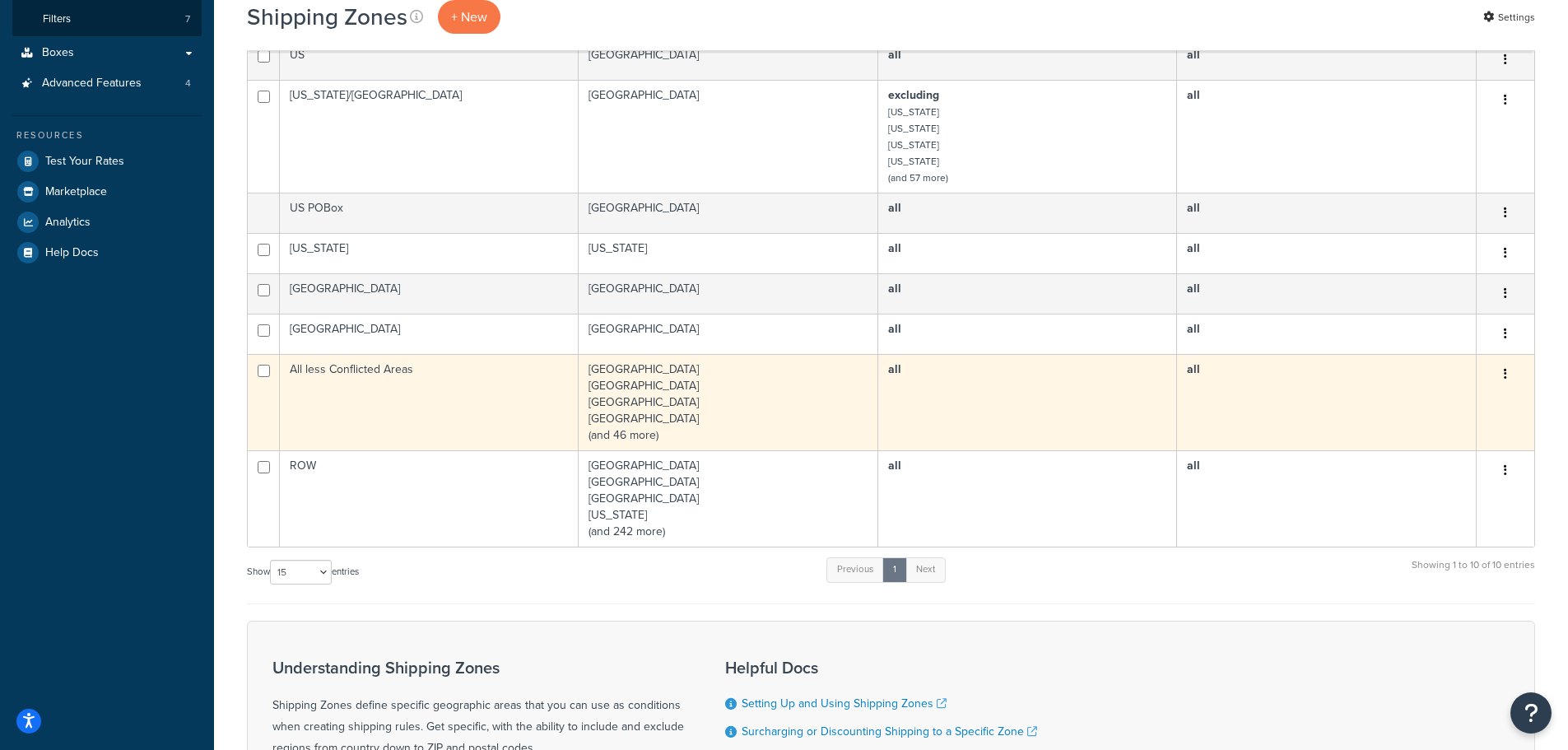
scroll to position [494, 0]
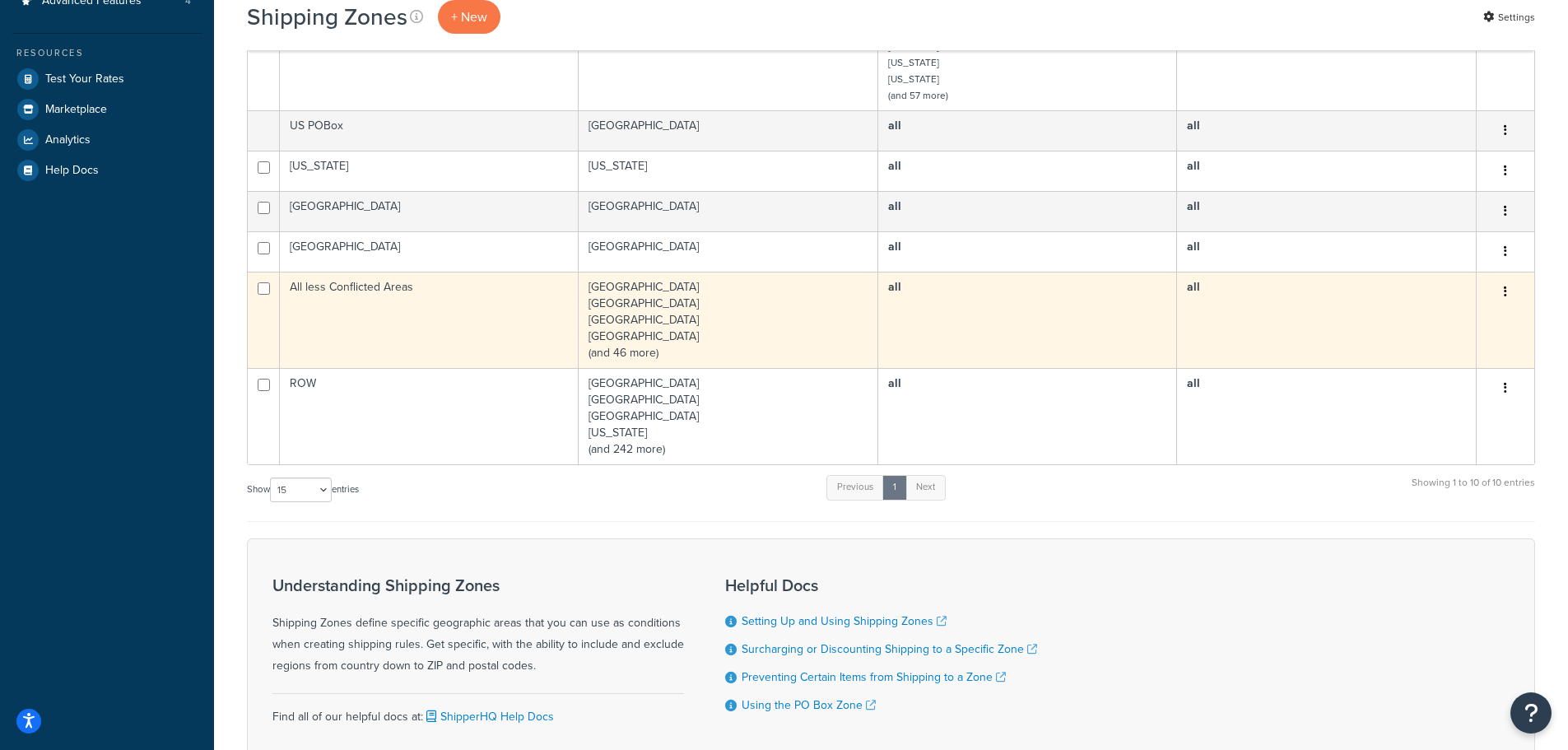
click at [656, 303] on td "Algeria Australia Austria Bahrain (and 46 more)" at bounding box center [729, 319] width 300 height 96
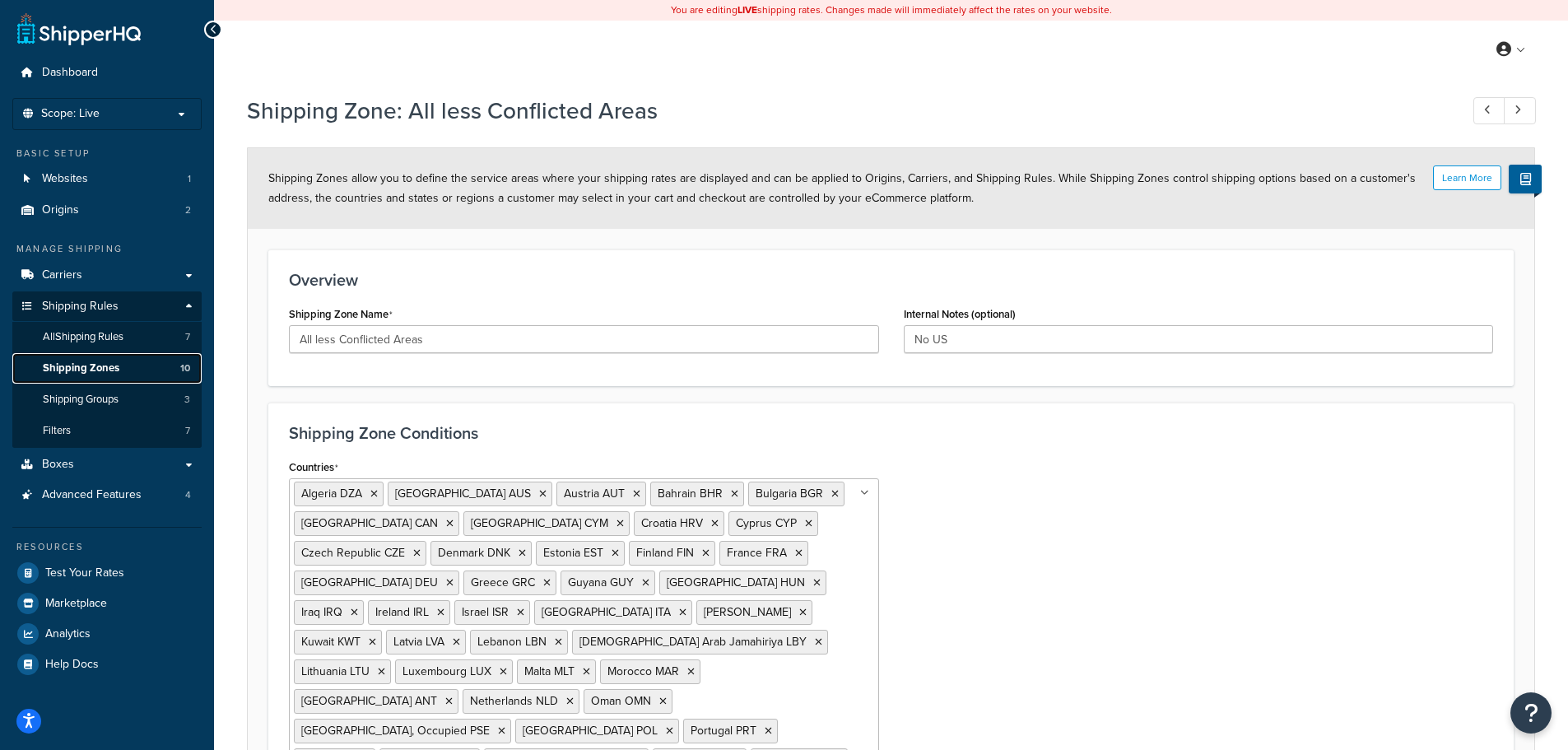
click at [114, 365] on span "Shipping Zones" at bounding box center [80, 368] width 76 height 14
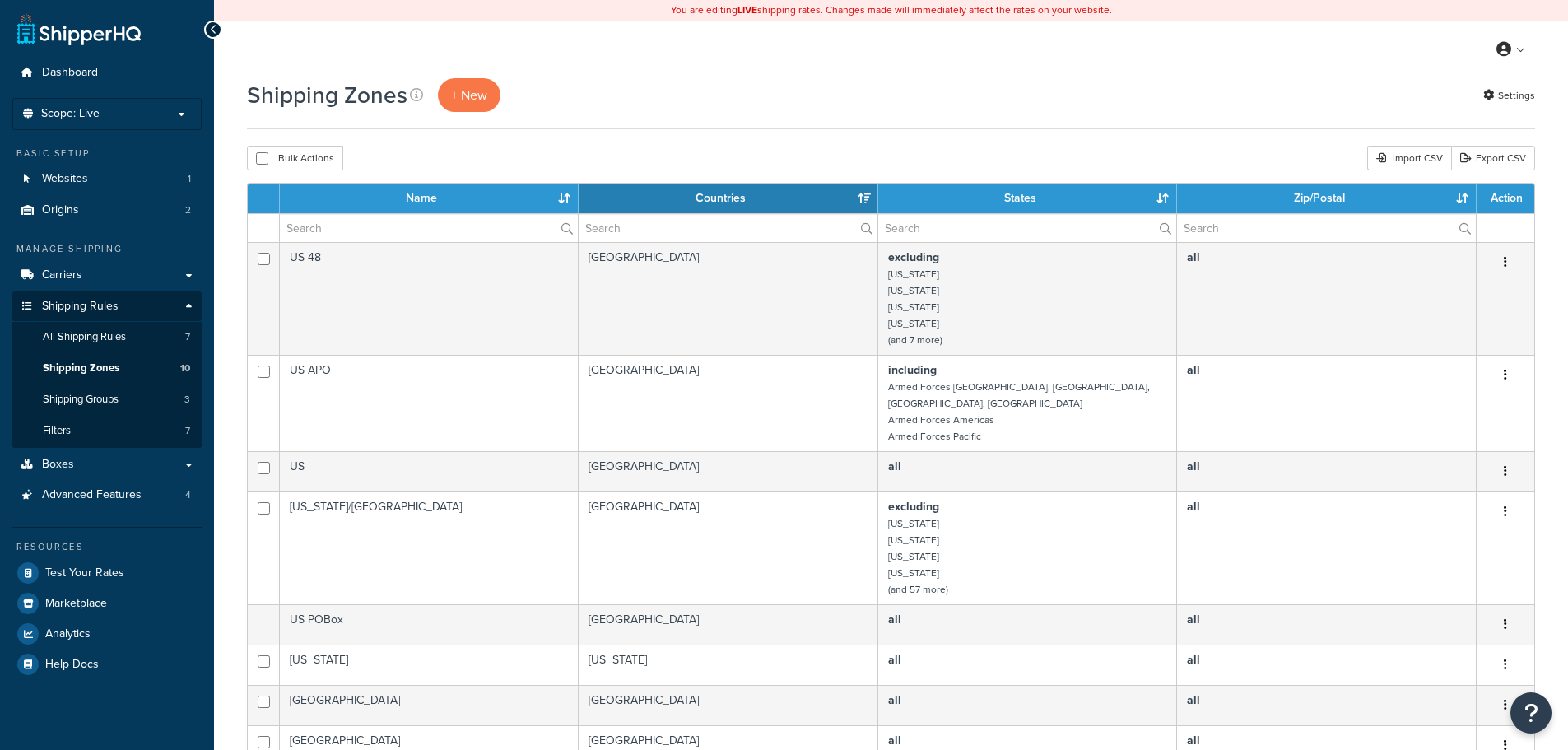
select select "15"
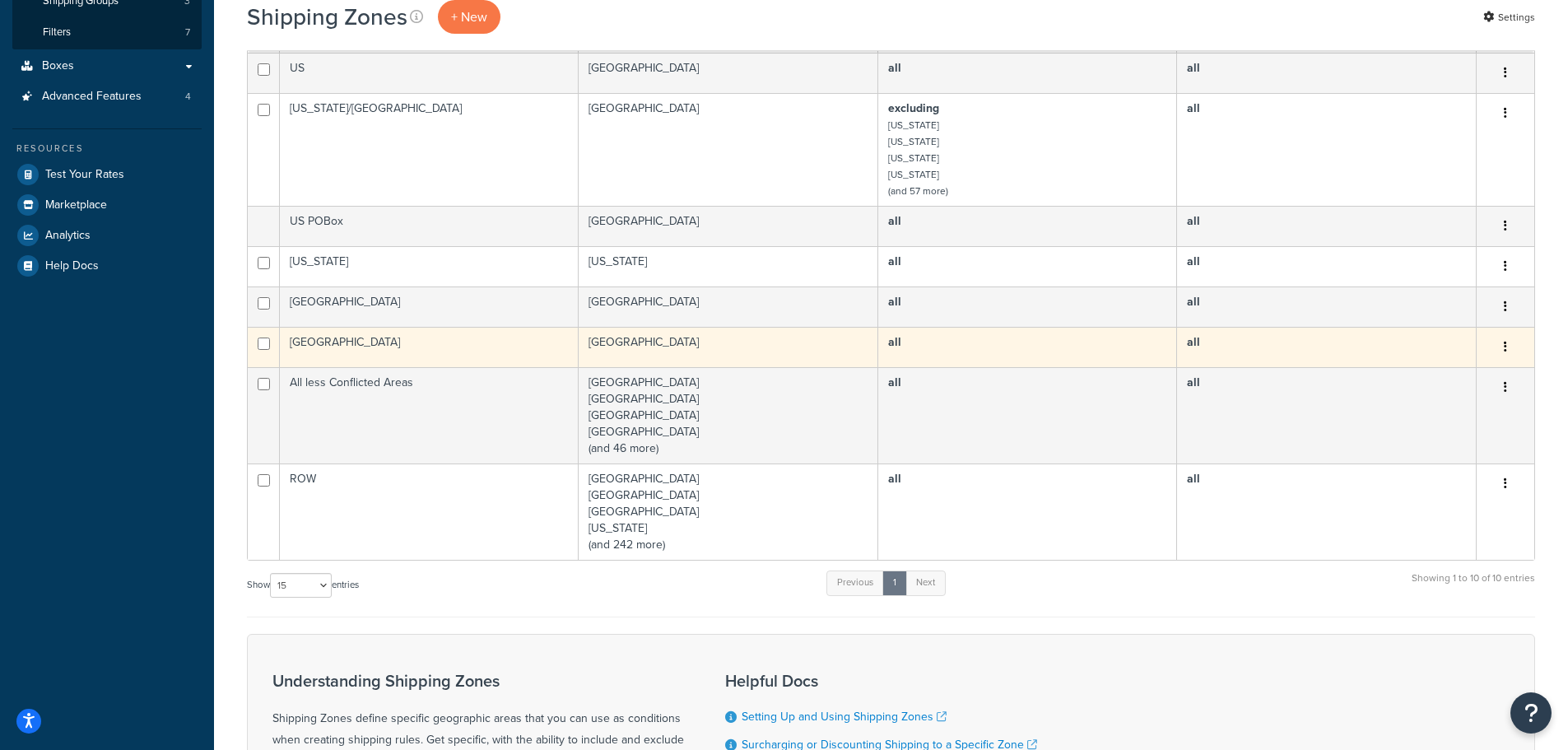
scroll to position [494, 0]
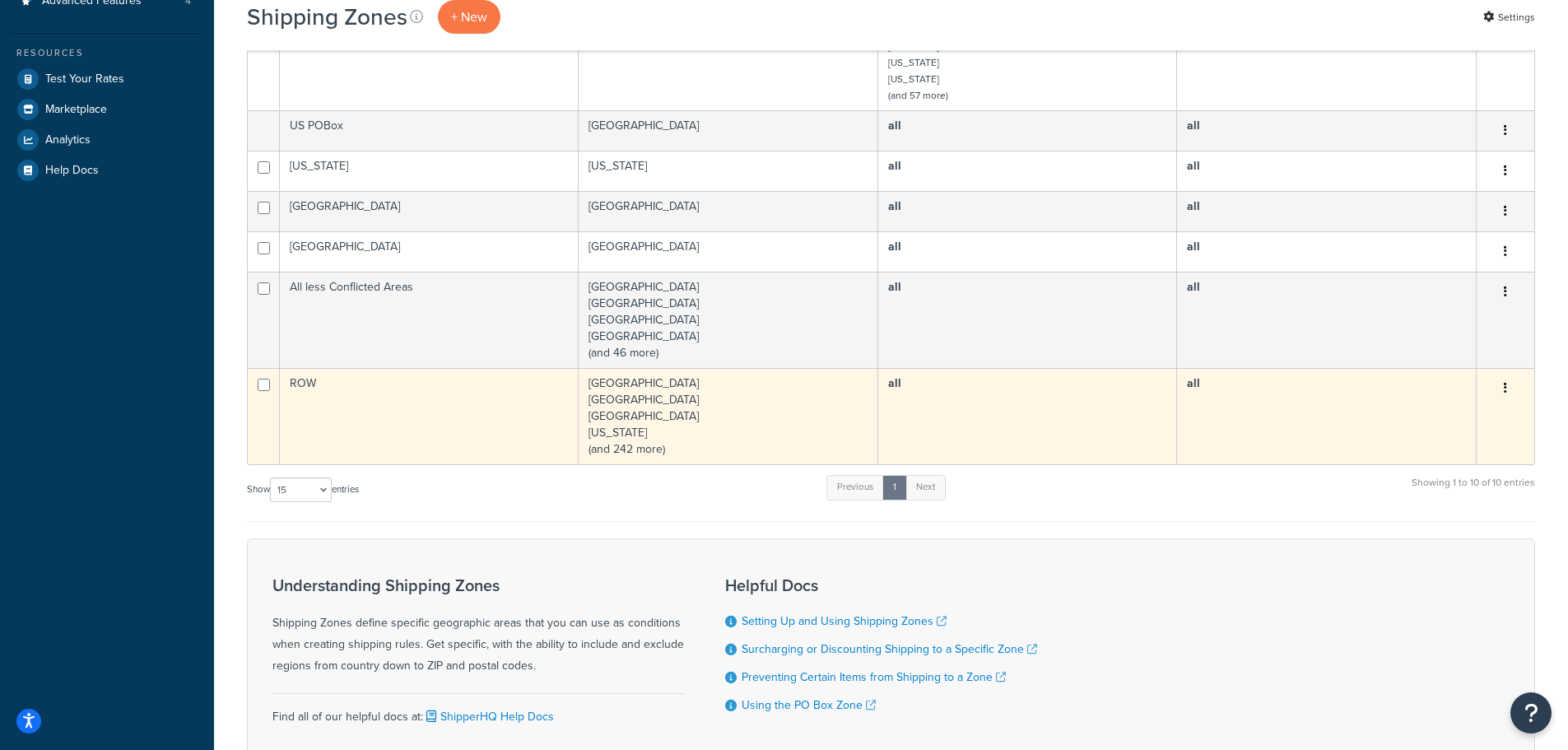
click at [763, 410] on td "Afghanistan Albania Algeria American Samoa (and 242 more)" at bounding box center [729, 416] width 300 height 96
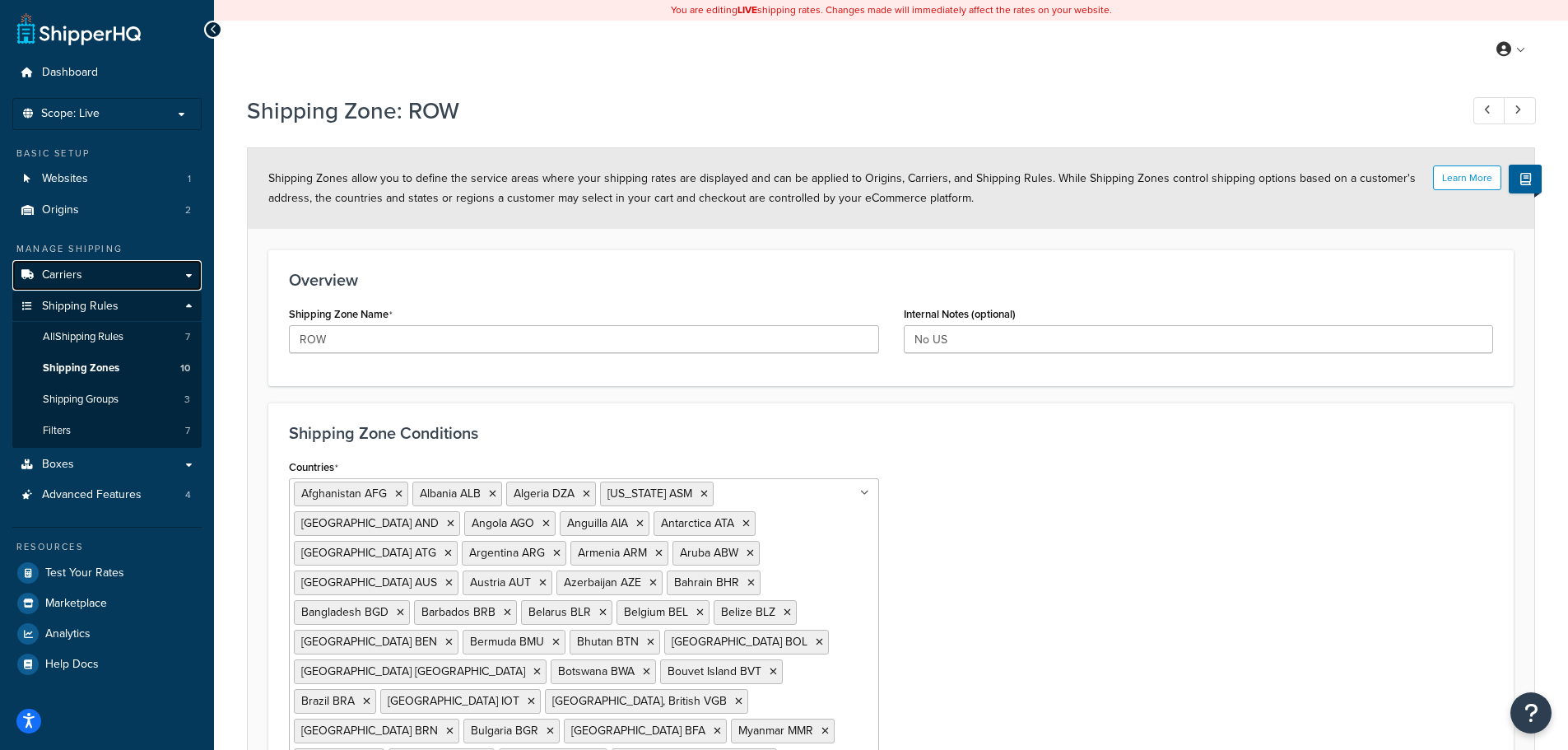
click at [77, 268] on span "Carriers" at bounding box center [62, 275] width 40 height 14
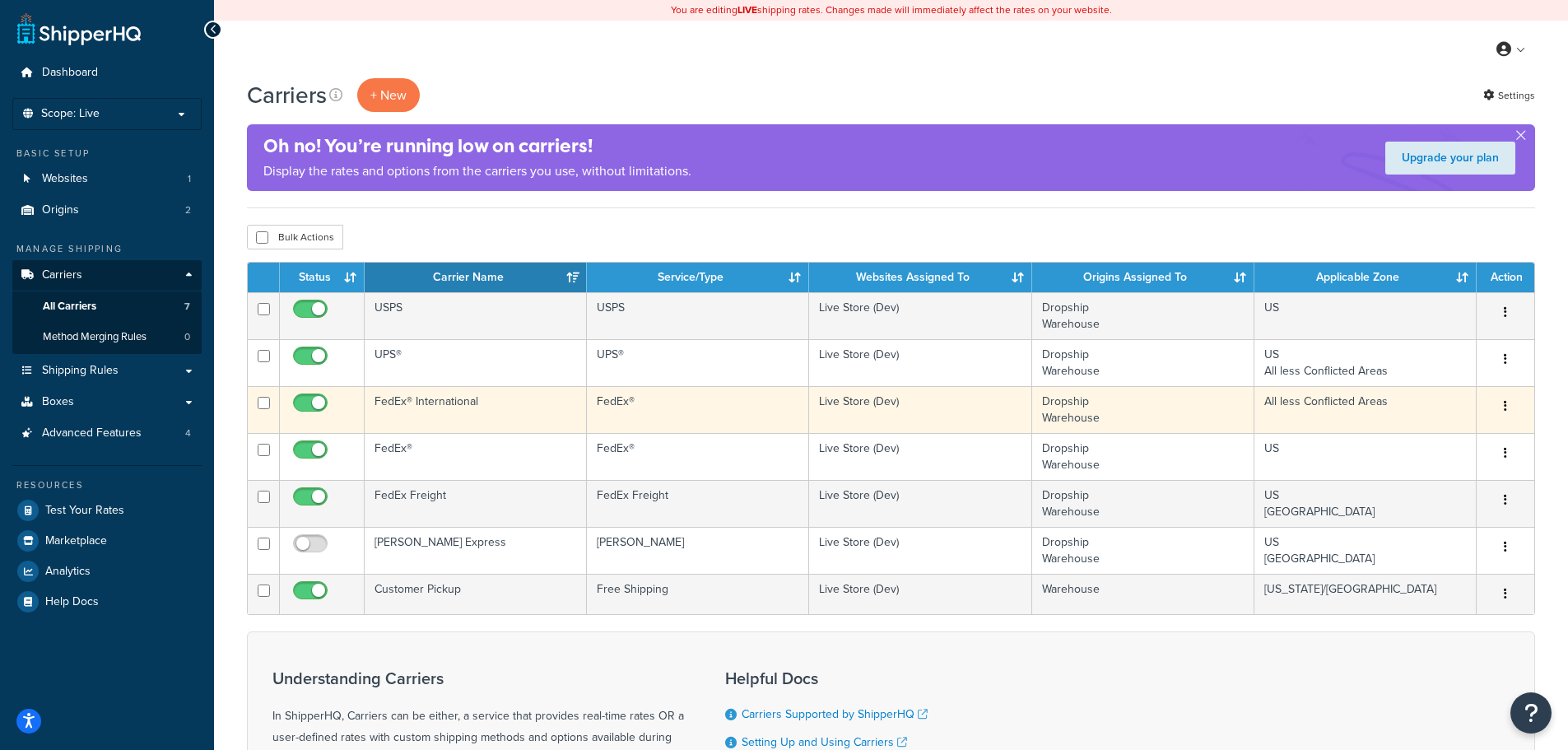
click at [1374, 398] on td "All less Conflicted Areas" at bounding box center [1366, 409] width 223 height 47
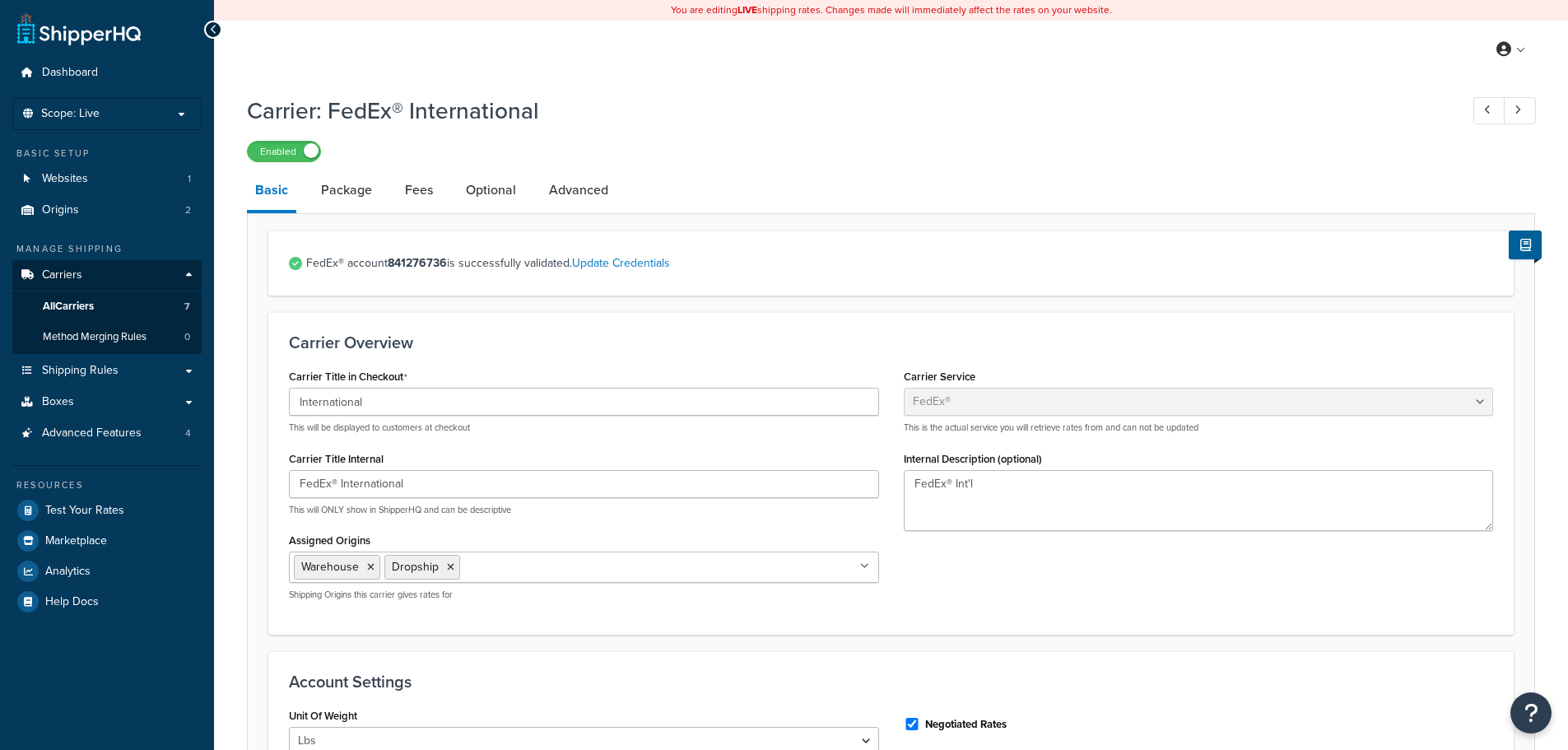
select select "fedEx"
select select "REGULAR_PICKUP"
select select "YOUR_PACKAGING"
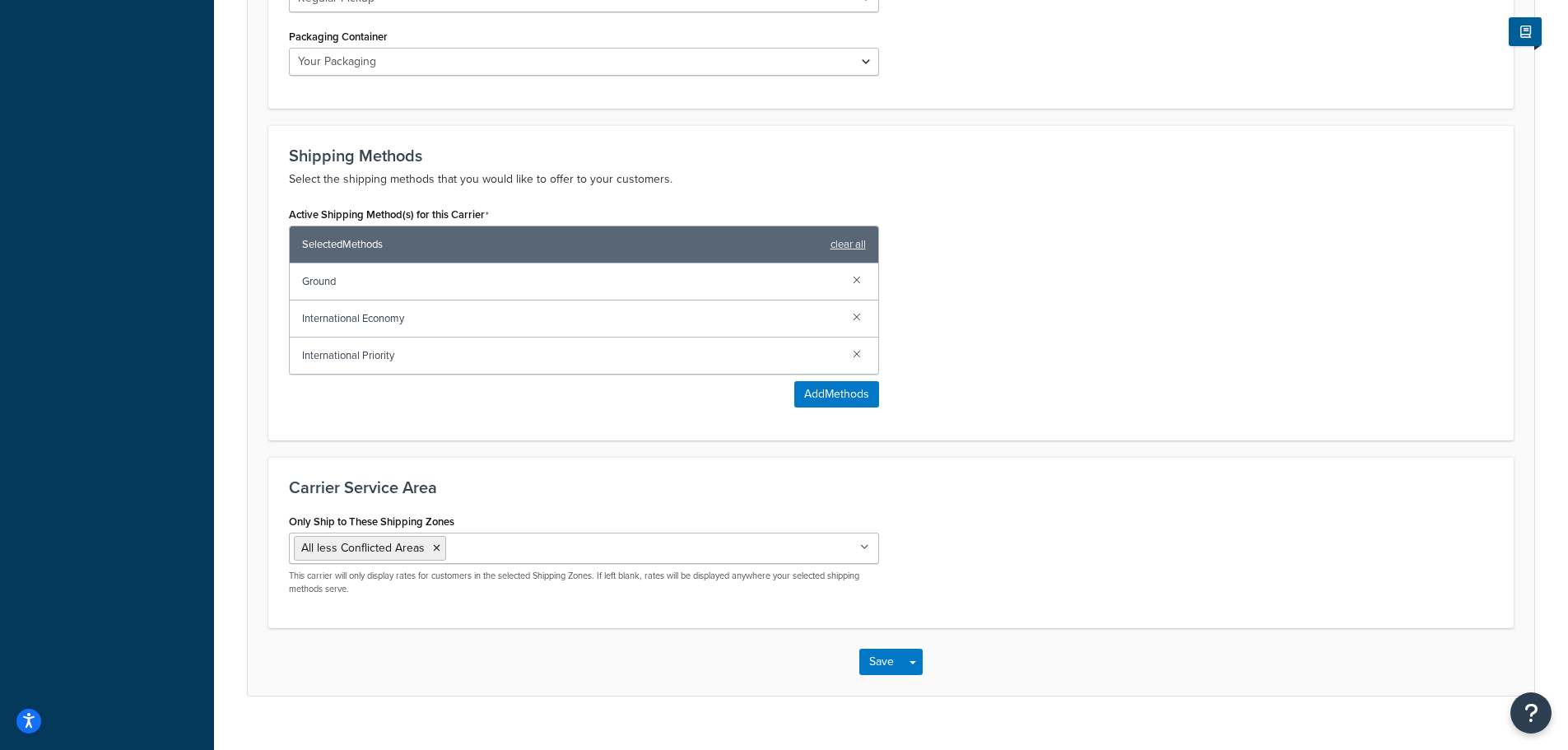
scroll to position [934, 0]
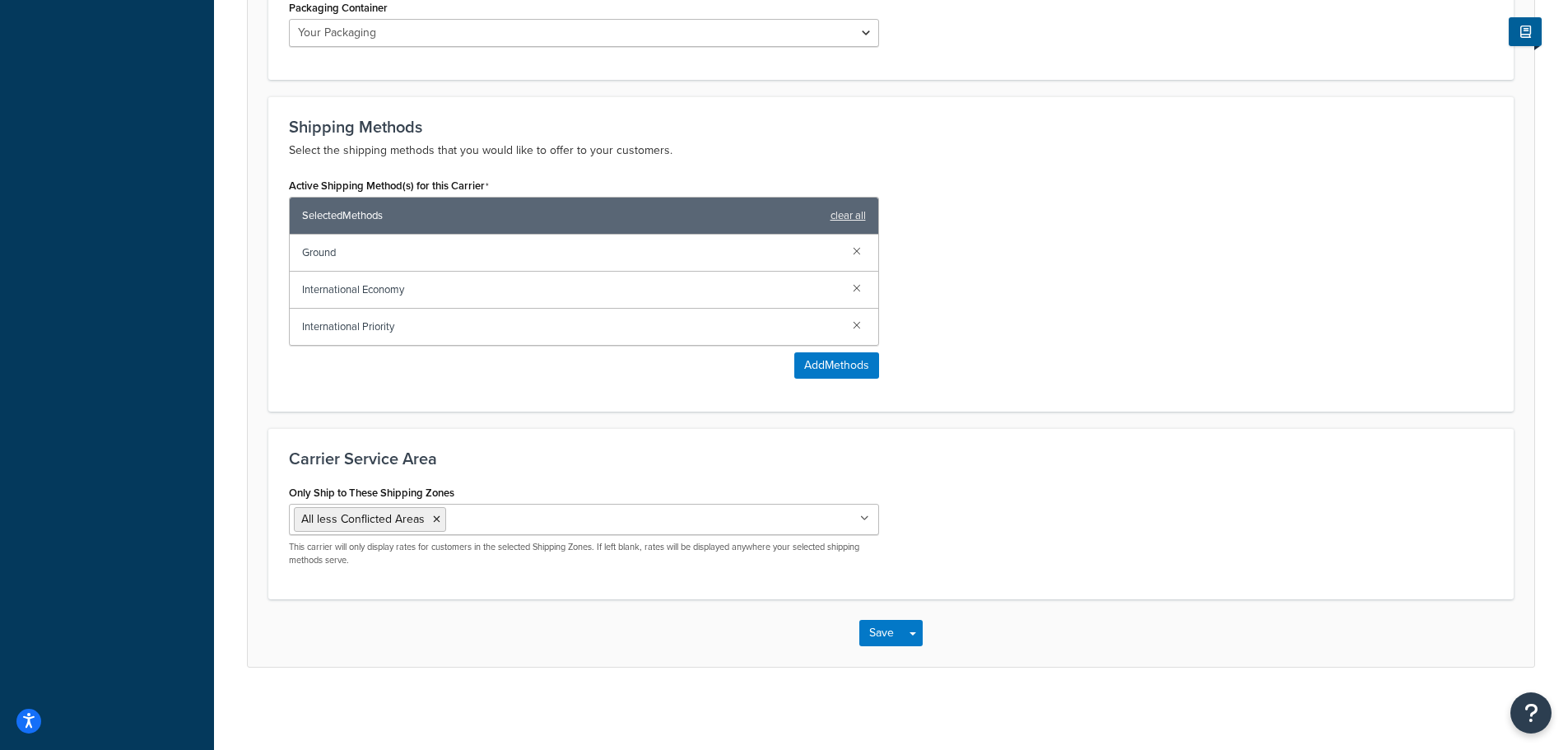
click at [866, 518] on icon at bounding box center [865, 519] width 9 height 10
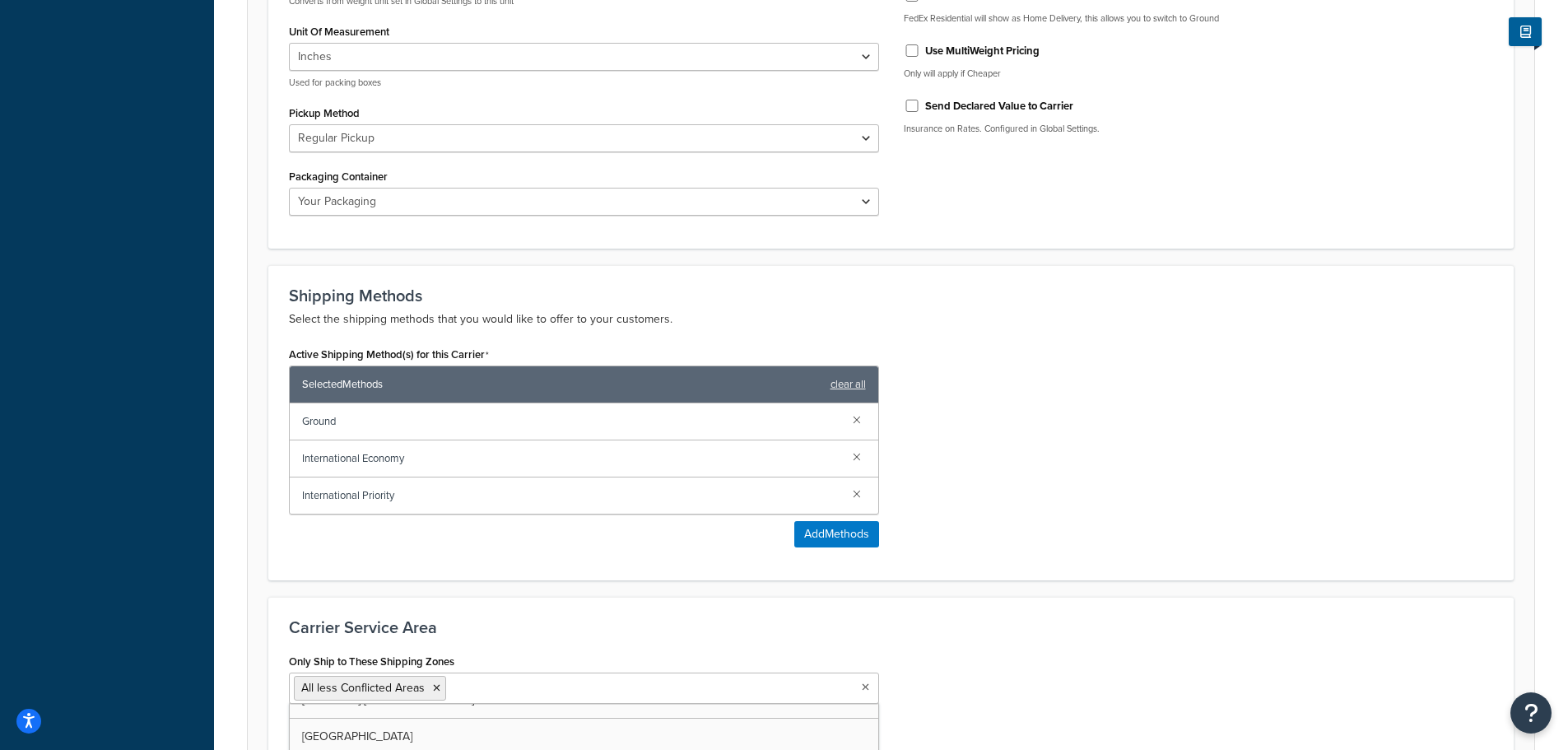
scroll to position [770, 0]
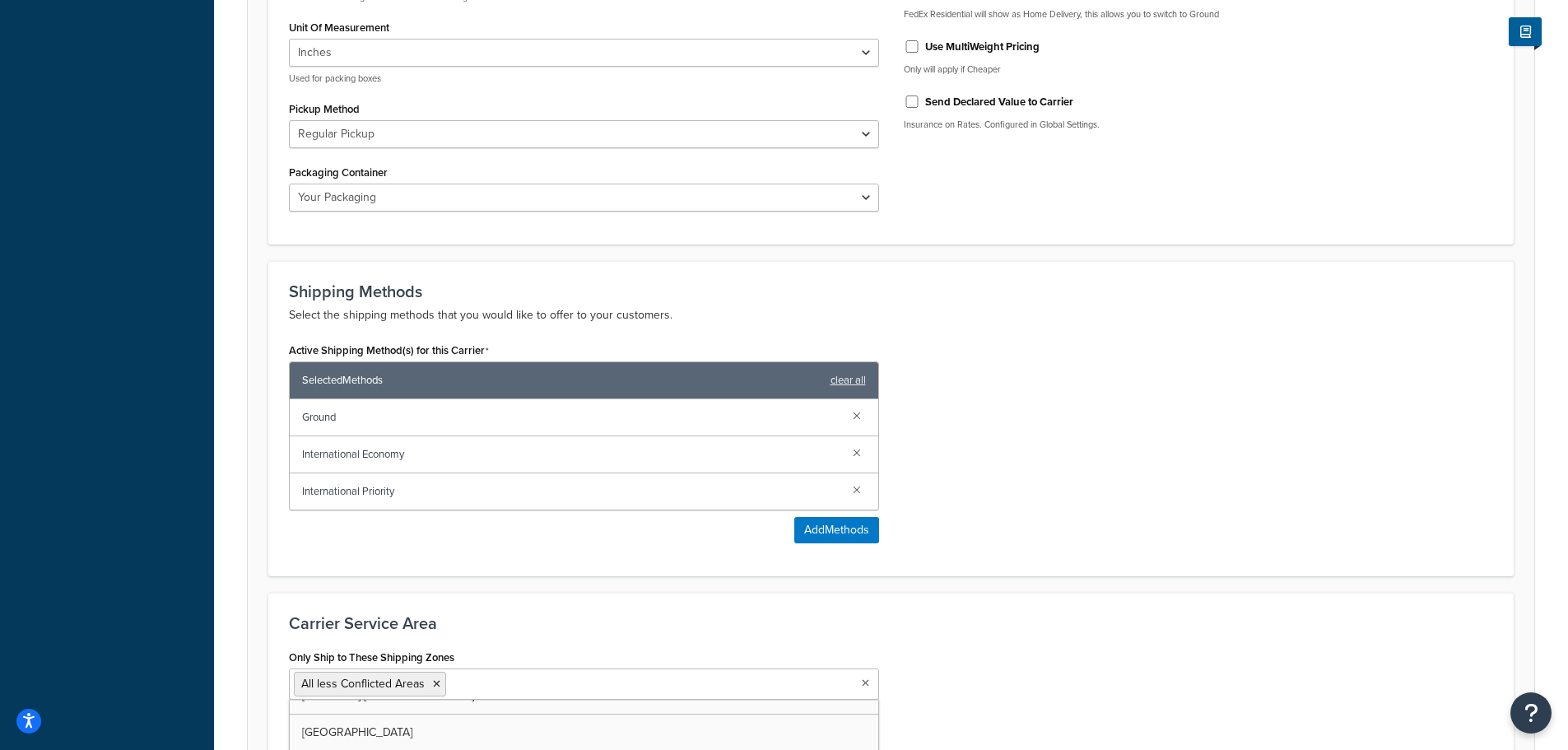
click at [446, 616] on h3 "Carrier Service Area" at bounding box center [891, 622] width 1204 height 18
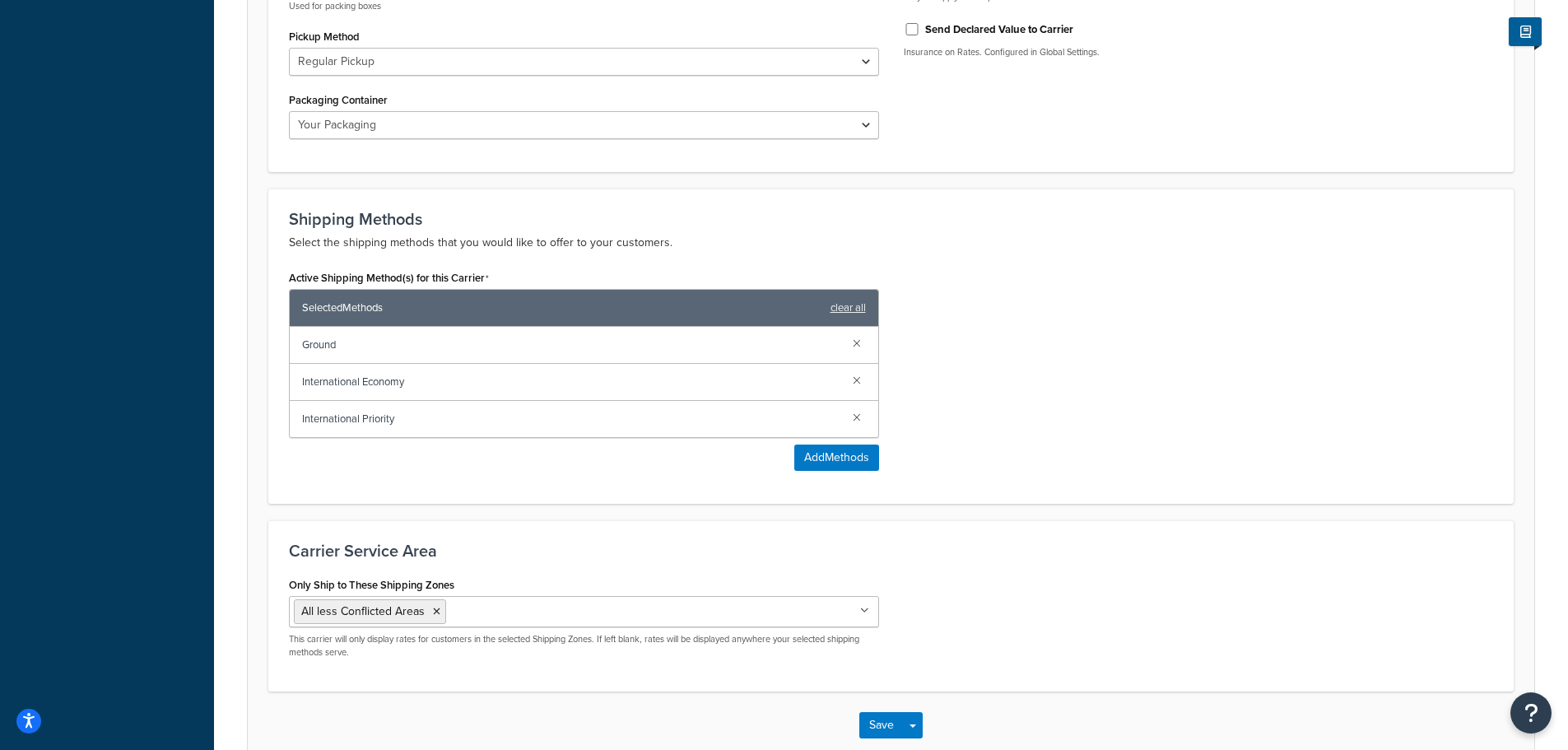
scroll to position [934, 0]
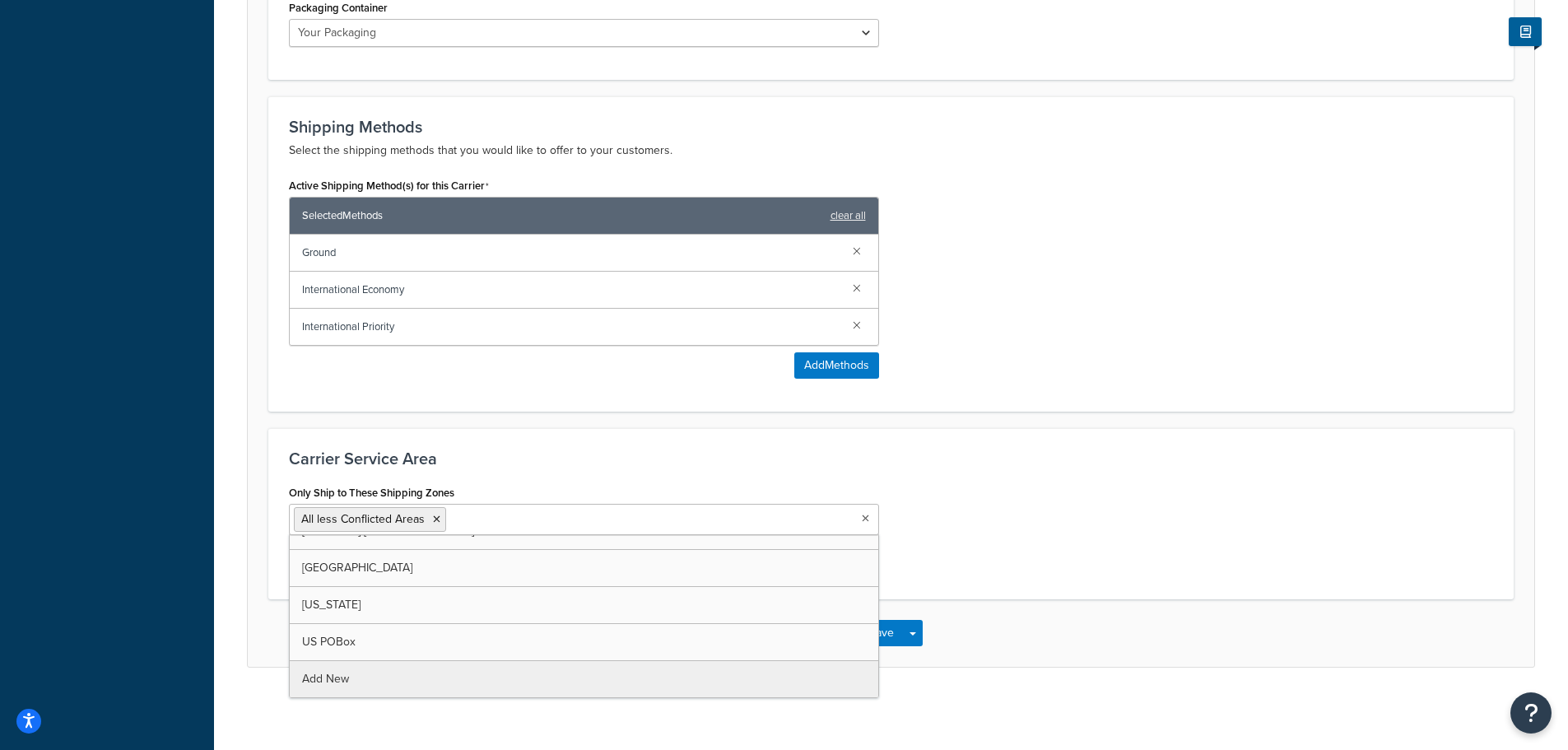
click at [867, 517] on icon at bounding box center [865, 519] width 8 height 10
click at [1016, 497] on div "Only Ship to These Shipping Zones All less Conflicted Areas US 48 US APO US Mex…" at bounding box center [891, 529] width 1229 height 98
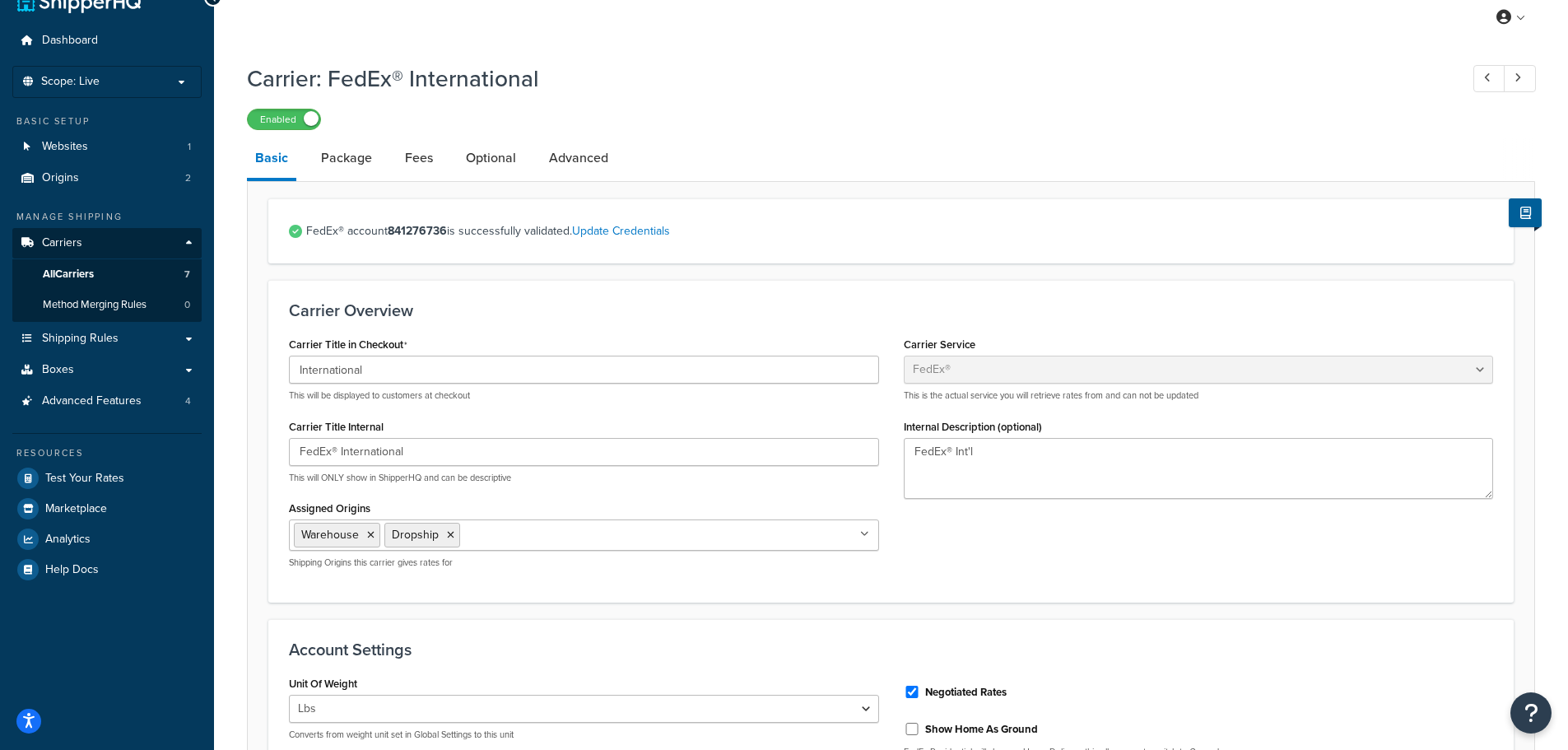
scroll to position [29, 0]
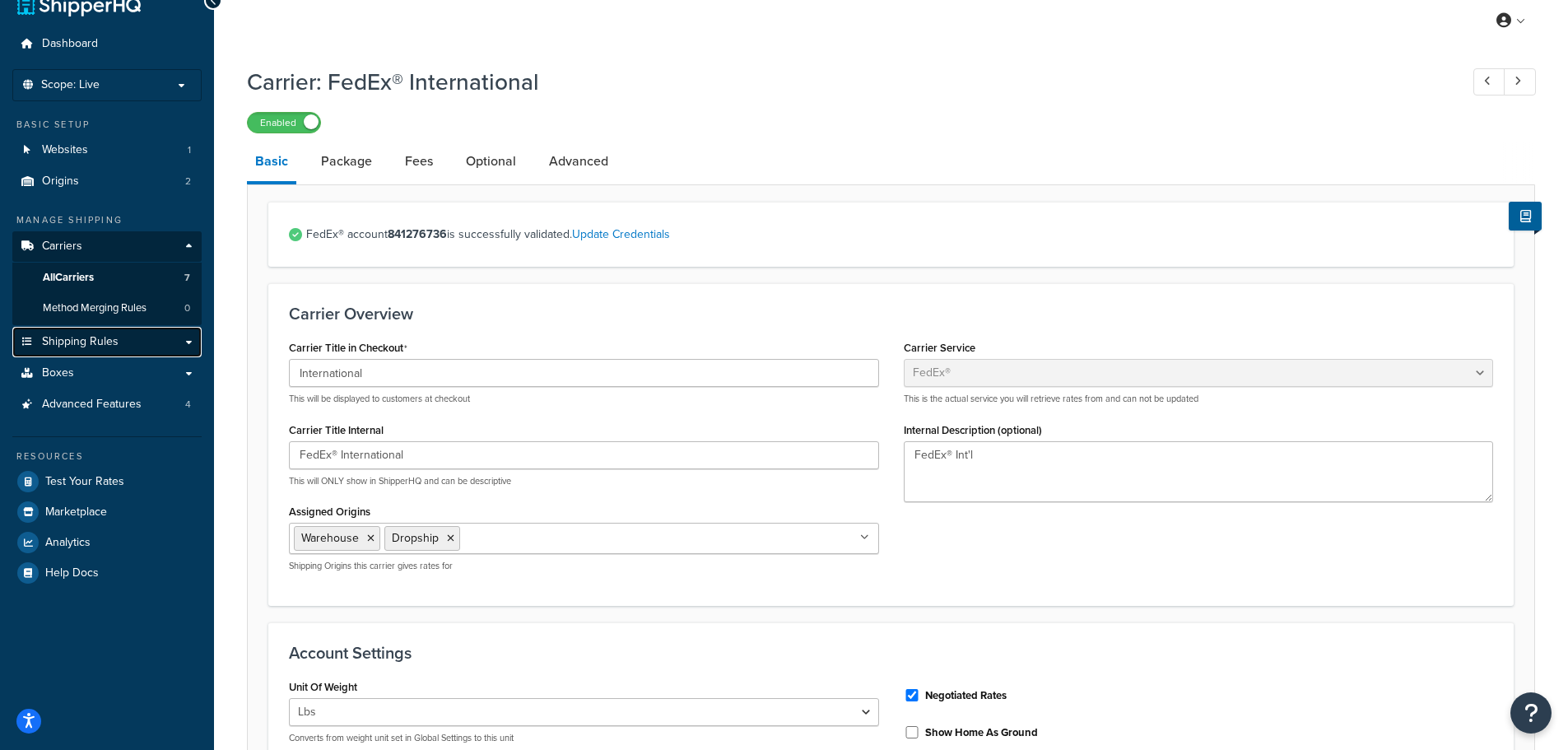
click at [104, 336] on span "Shipping Rules" at bounding box center [80, 342] width 76 height 14
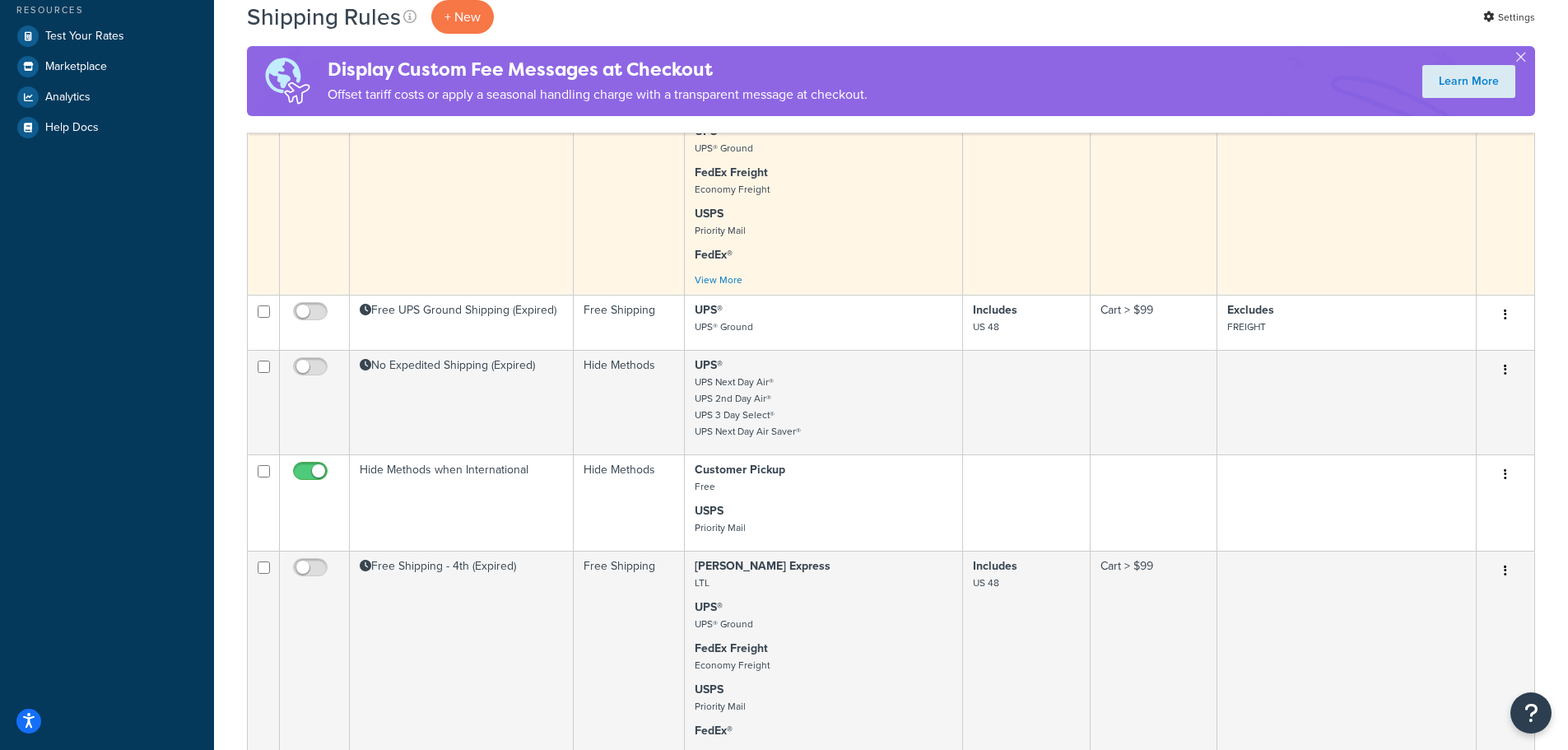
scroll to position [576, 0]
